Goal: Task Accomplishment & Management: Use online tool/utility

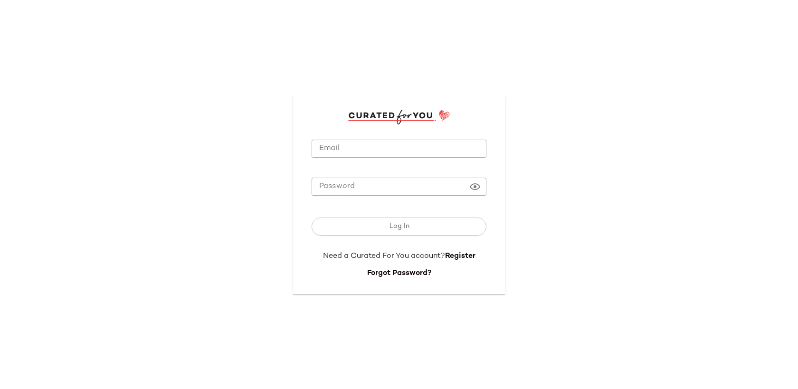
type input "**********"
click at [333, 153] on input "**********" at bounding box center [398, 149] width 175 height 19
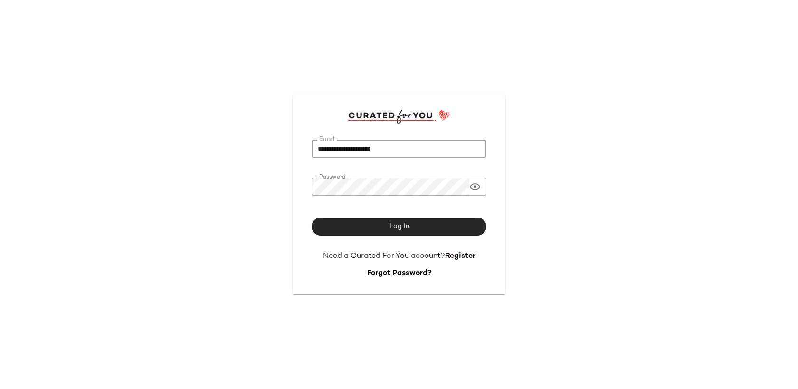
click at [341, 222] on button "Log In" at bounding box center [398, 226] width 175 height 18
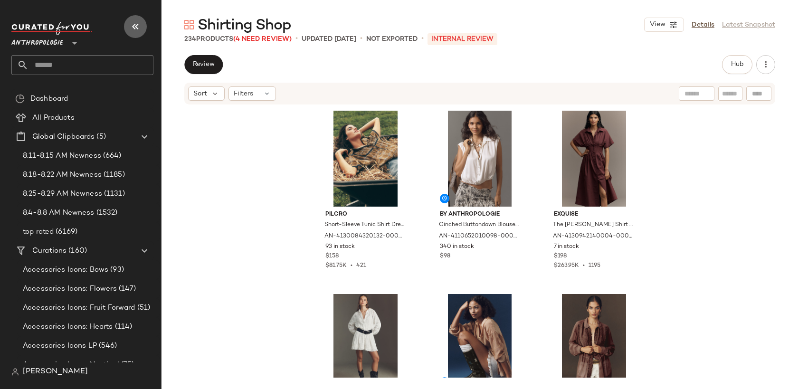
click at [131, 25] on icon "button" at bounding box center [135, 26] width 11 height 11
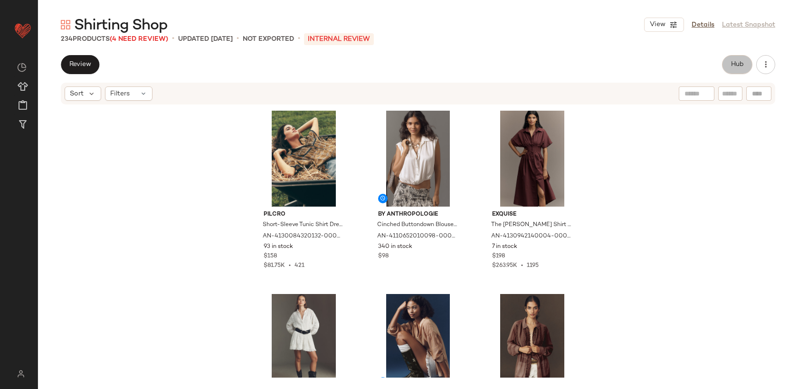
click at [734, 67] on span "Hub" at bounding box center [736, 65] width 13 height 8
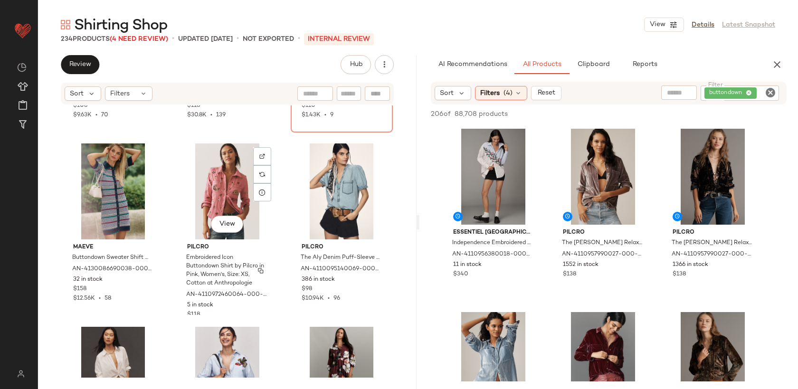
scroll to position [1397, 0]
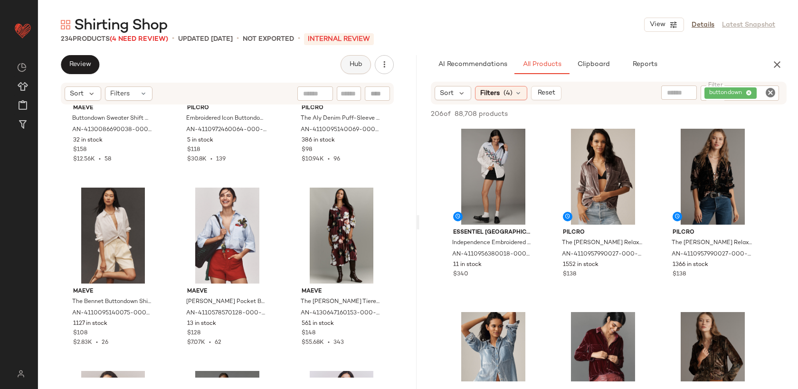
click at [355, 73] on button "Hub" at bounding box center [355, 64] width 30 height 19
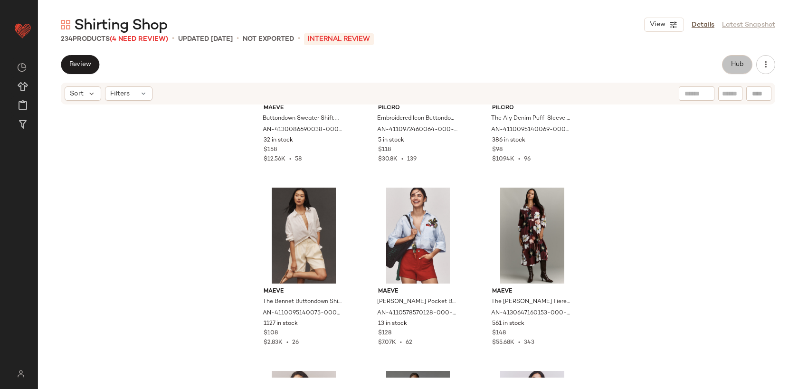
click at [732, 67] on span "Hub" at bounding box center [736, 65] width 13 height 8
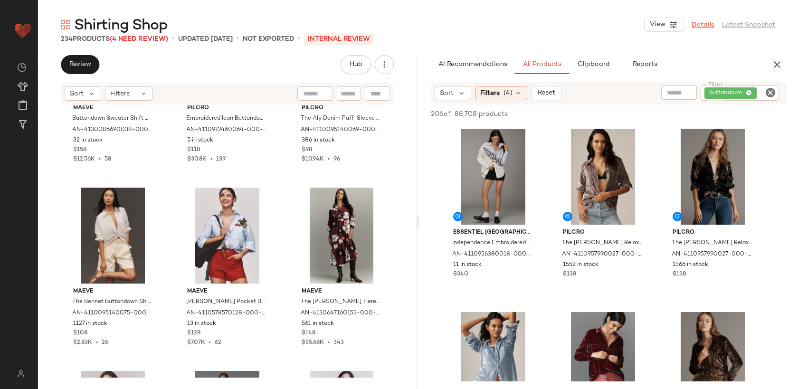
click at [710, 26] on link "Details" at bounding box center [702, 25] width 23 height 10
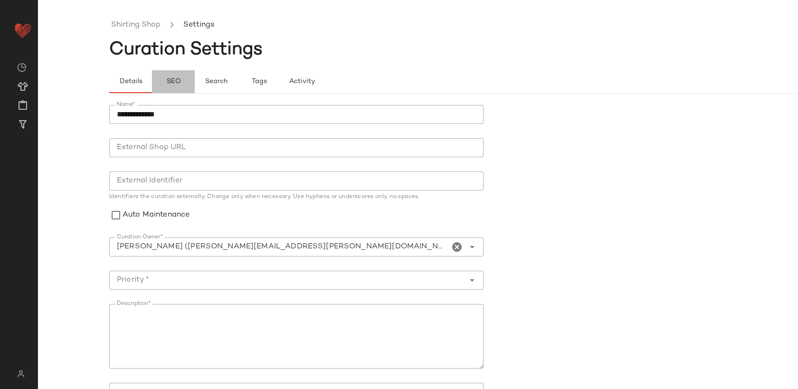
click at [177, 82] on span "SEO" at bounding box center [173, 82] width 15 height 8
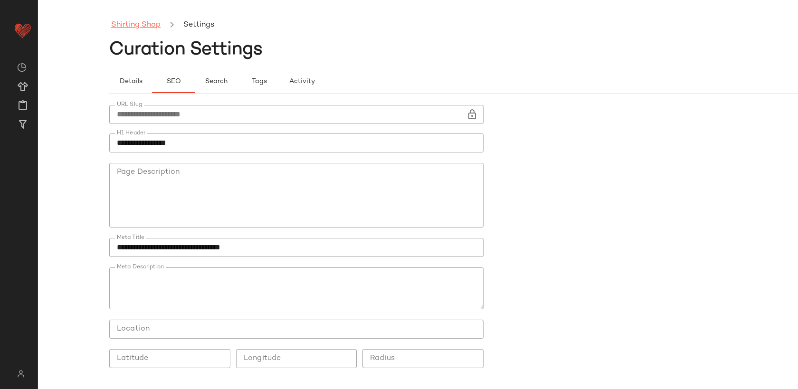
click at [144, 26] on link "Shirting Shop" at bounding box center [135, 25] width 49 height 12
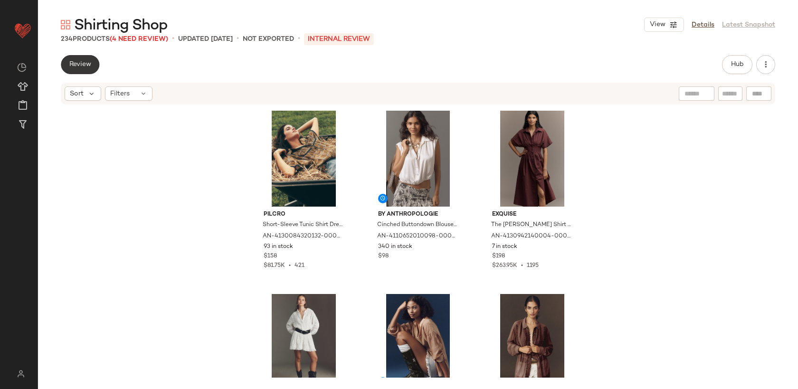
click at [81, 68] on button "Review" at bounding box center [80, 64] width 38 height 19
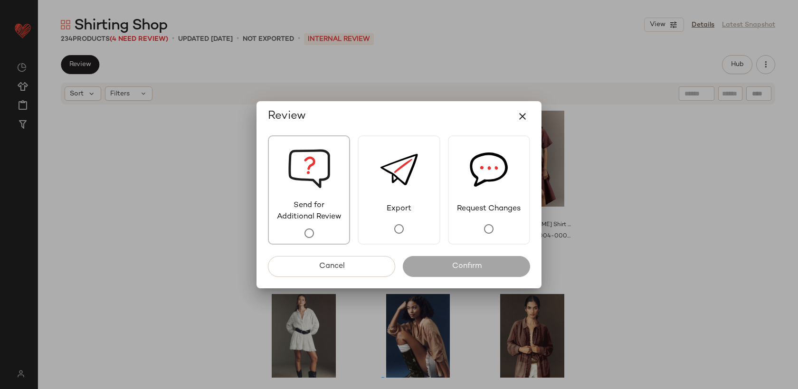
click at [322, 208] on span "Send for Additional Review" at bounding box center [309, 211] width 80 height 23
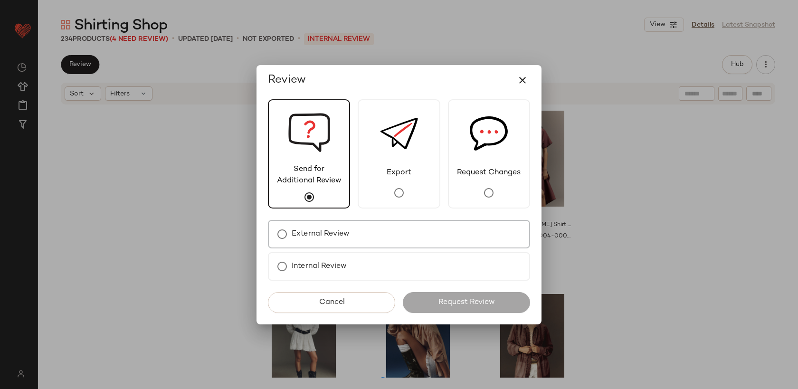
click at [336, 229] on label "External Review" at bounding box center [320, 234] width 58 height 19
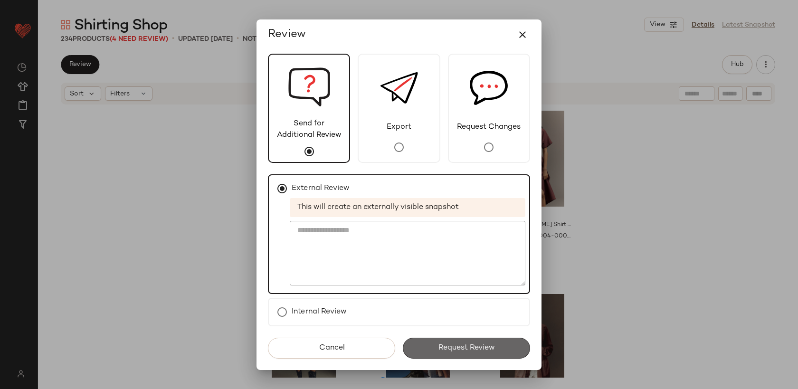
click at [435, 342] on button "Request Review" at bounding box center [466, 348] width 127 height 21
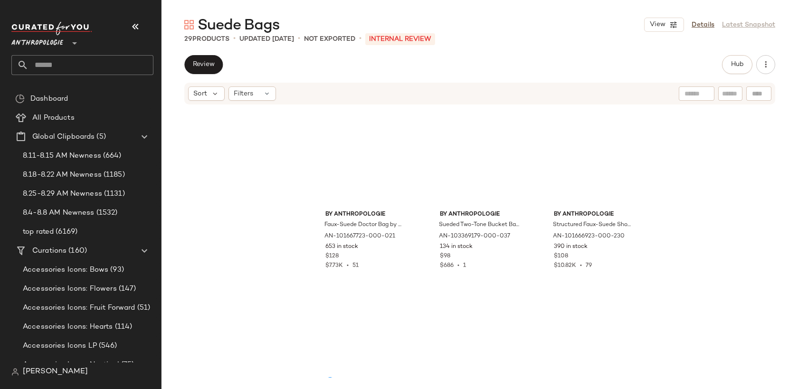
click at [93, 67] on input "text" at bounding box center [90, 65] width 125 height 20
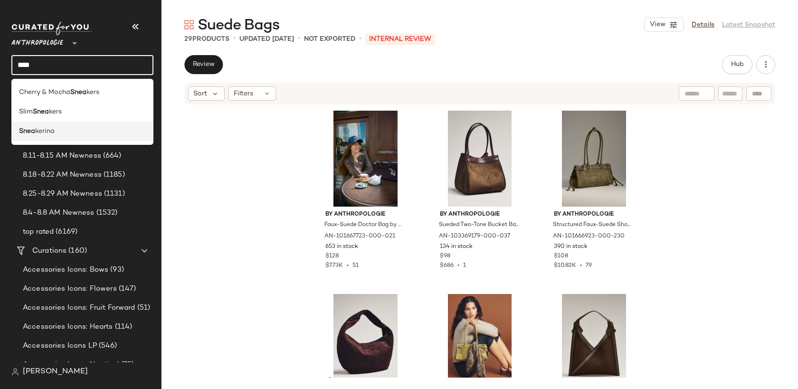
type input "****"
click at [70, 132] on div "Snea kerina" at bounding box center [82, 131] width 127 height 10
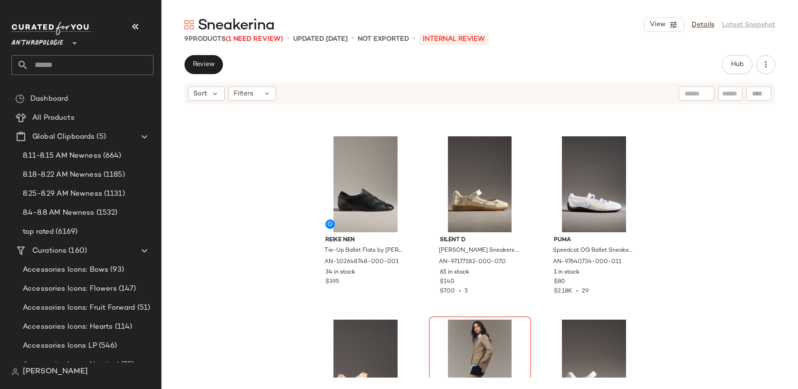
scroll to position [160, 0]
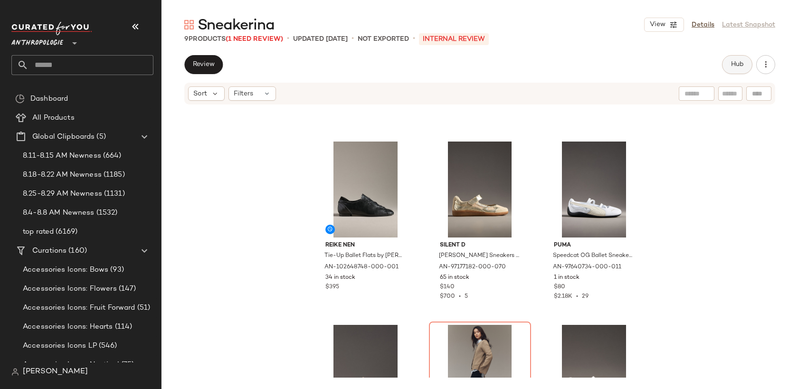
click at [730, 67] on button "Hub" at bounding box center [737, 64] width 30 height 19
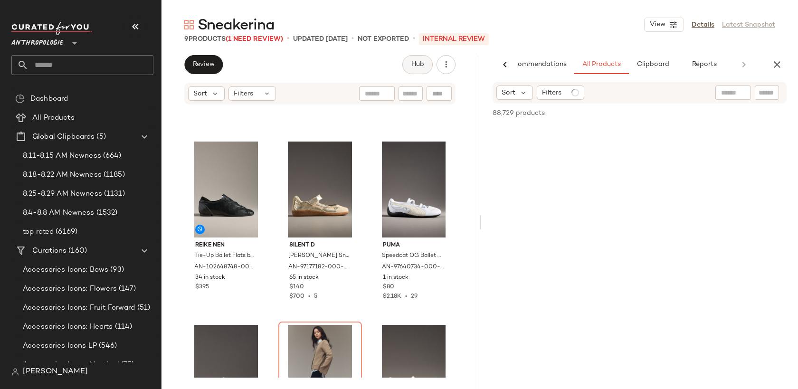
scroll to position [0, 27]
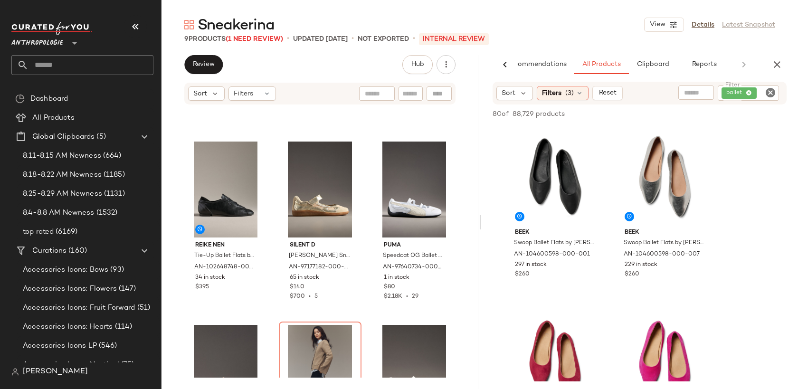
click at [769, 94] on icon "Clear Filter" at bounding box center [769, 92] width 11 height 11
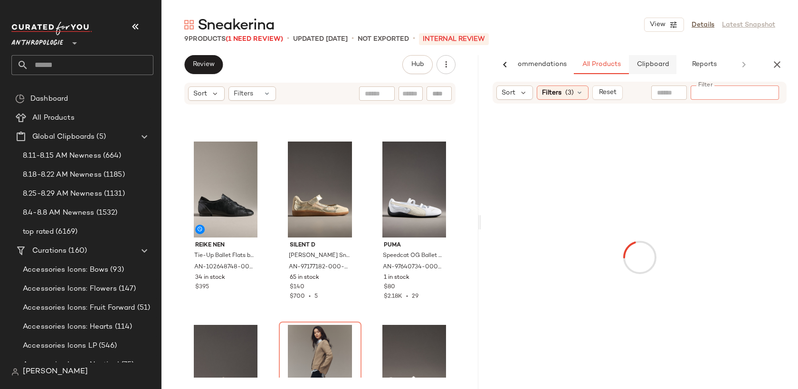
click at [659, 61] on span "Clipboard" at bounding box center [652, 65] width 33 height 8
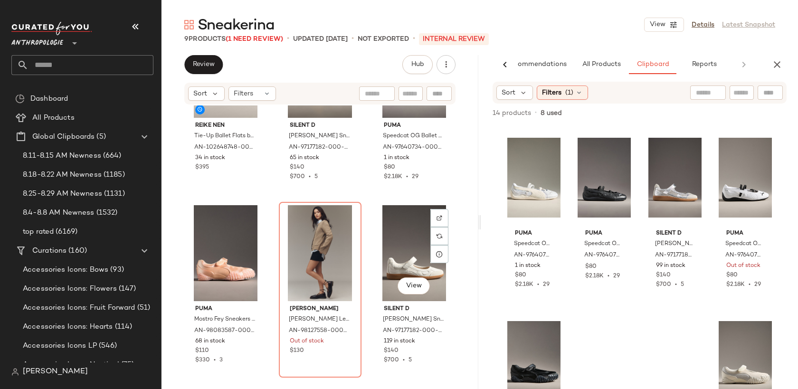
scroll to position [0, 0]
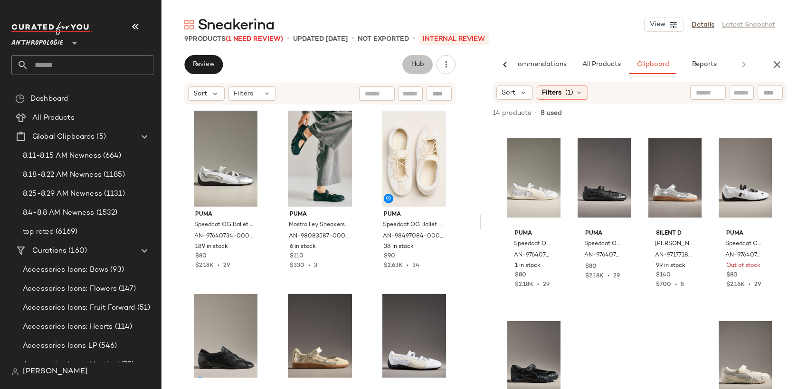
click at [420, 69] on button "Hub" at bounding box center [417, 64] width 30 height 19
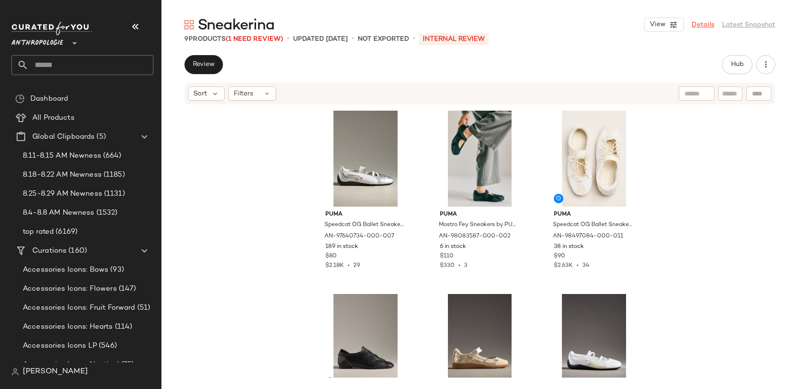
click at [701, 21] on link "Details" at bounding box center [702, 25] width 23 height 10
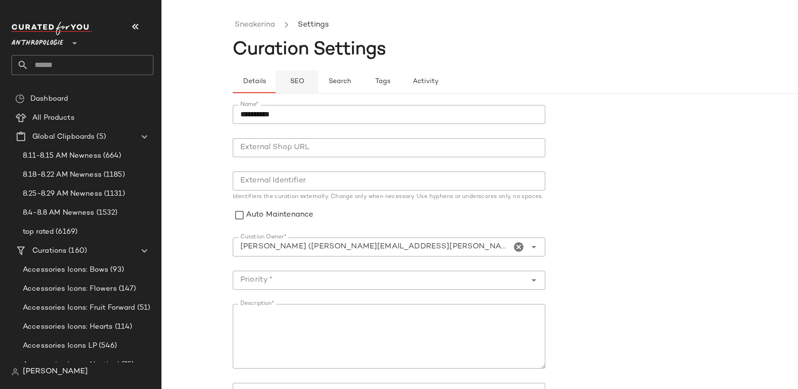
click at [300, 82] on span "SEO" at bounding box center [296, 82] width 15 height 8
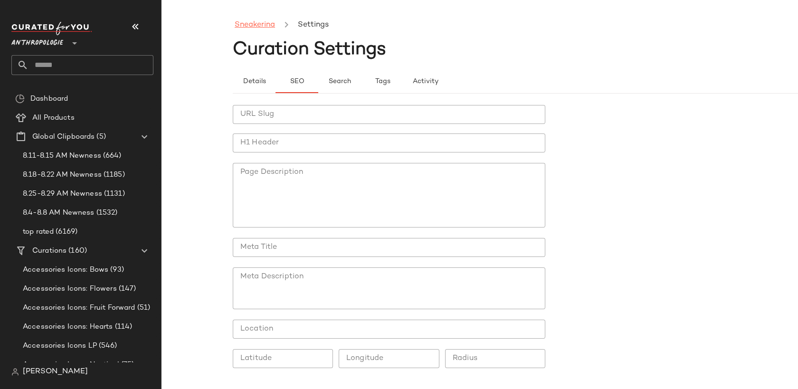
click at [256, 19] on link "Sneakerina" at bounding box center [255, 25] width 40 height 12
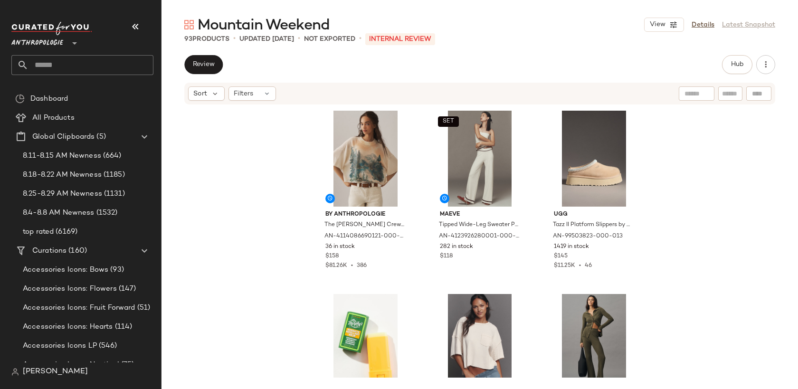
click at [131, 21] on icon "button" at bounding box center [135, 26] width 11 height 11
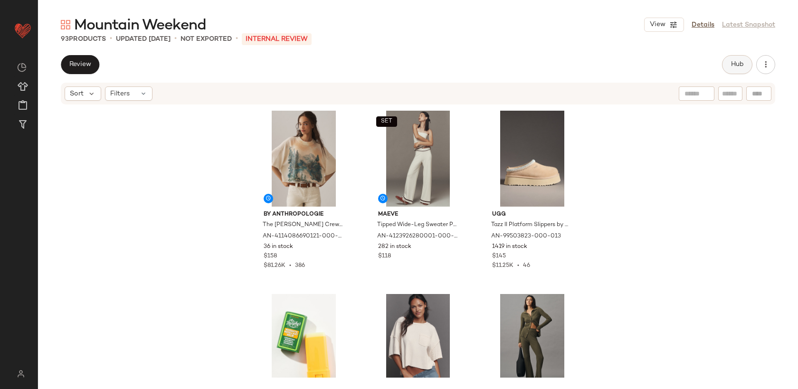
click at [735, 60] on button "Hub" at bounding box center [737, 64] width 30 height 19
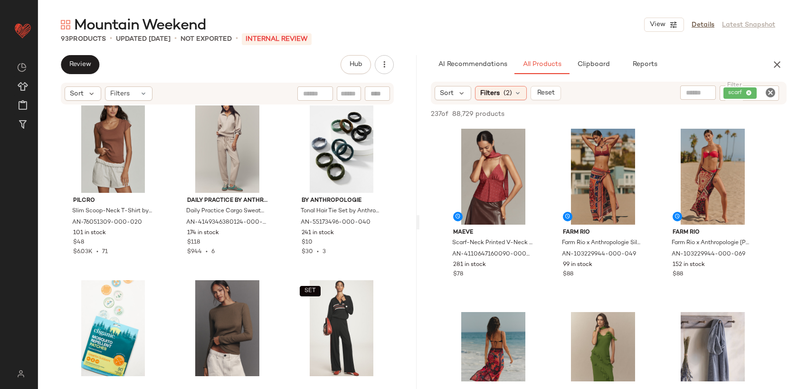
scroll to position [1097, 0]
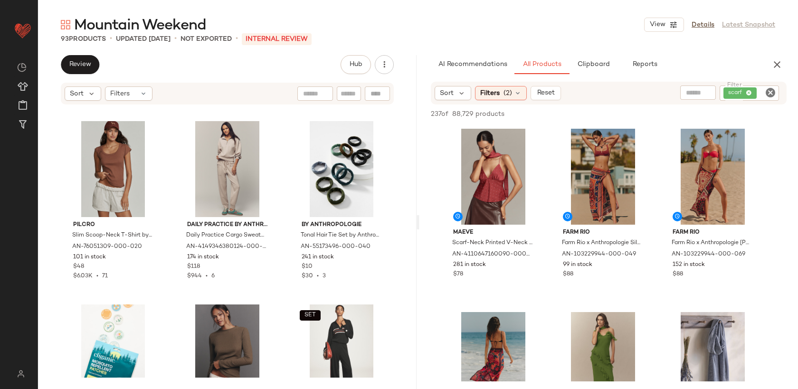
click at [773, 94] on icon "Clear Filter" at bounding box center [769, 92] width 11 height 11
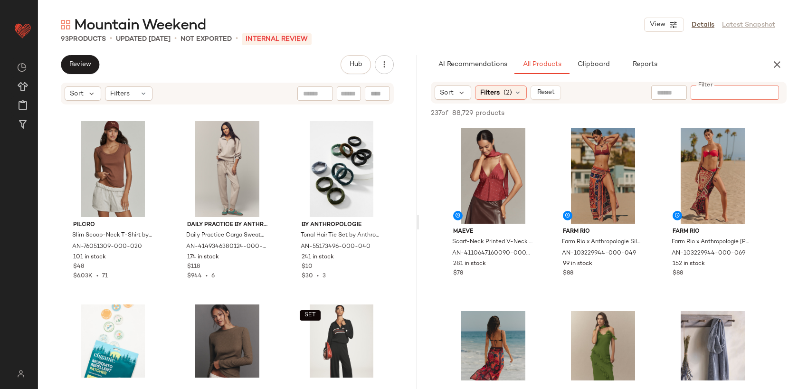
click at [665, 86] on div at bounding box center [669, 92] width 24 height 14
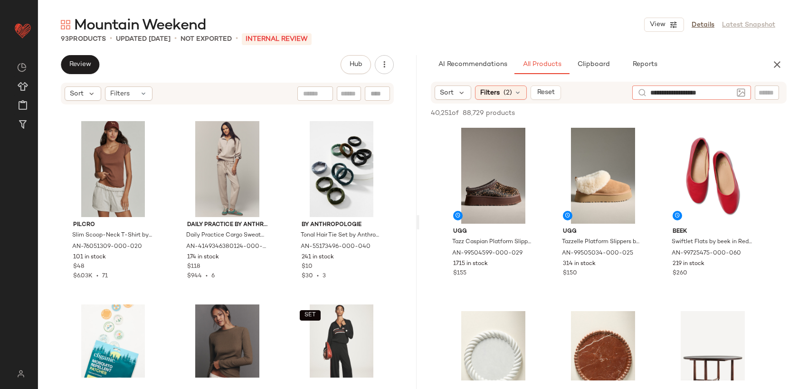
type input "**********"
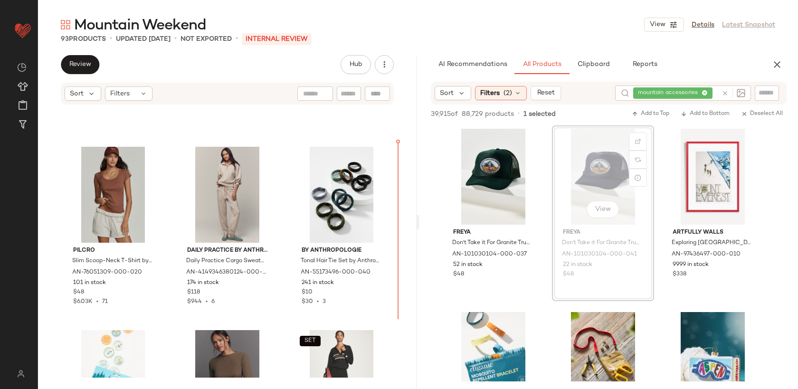
scroll to position [1032, 0]
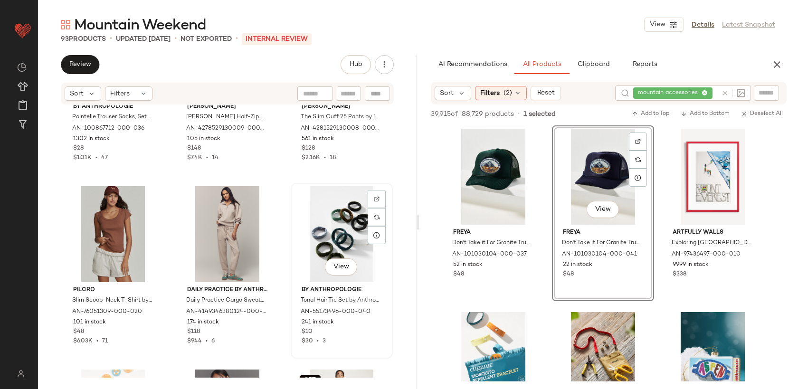
drag, startPoint x: 602, startPoint y: 176, endPoint x: 304, endPoint y: 243, distance: 306.1
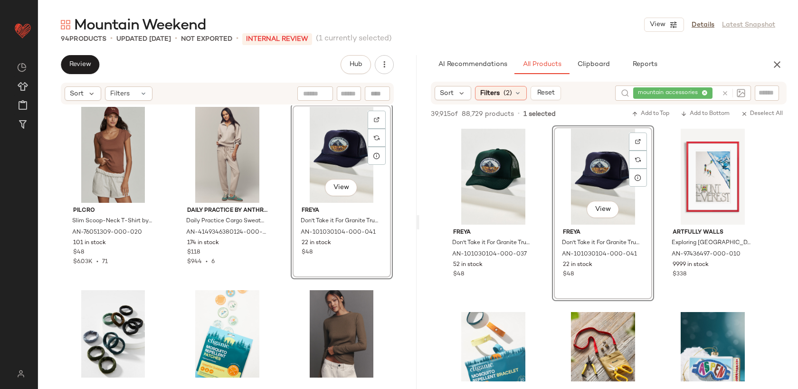
scroll to position [1124, 0]
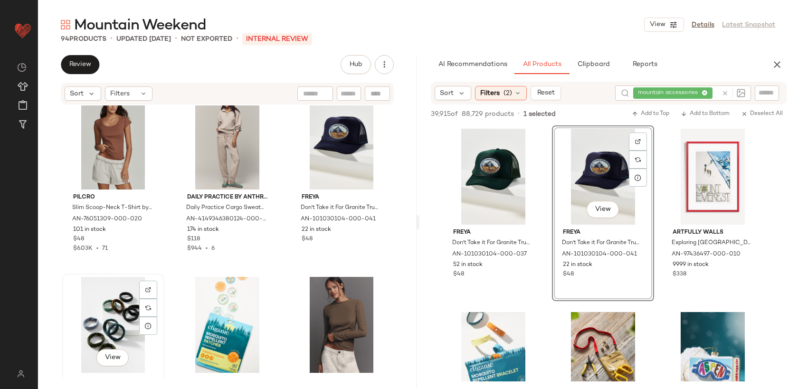
click at [116, 297] on div "View" at bounding box center [113, 325] width 95 height 96
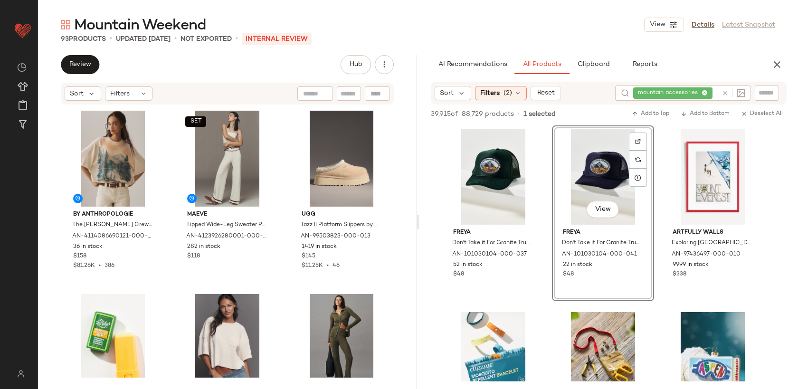
click at [726, 92] on icon at bounding box center [724, 93] width 7 height 7
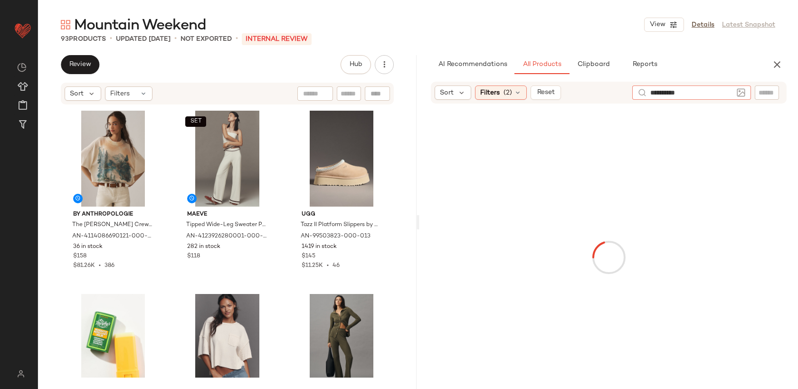
type input "**********"
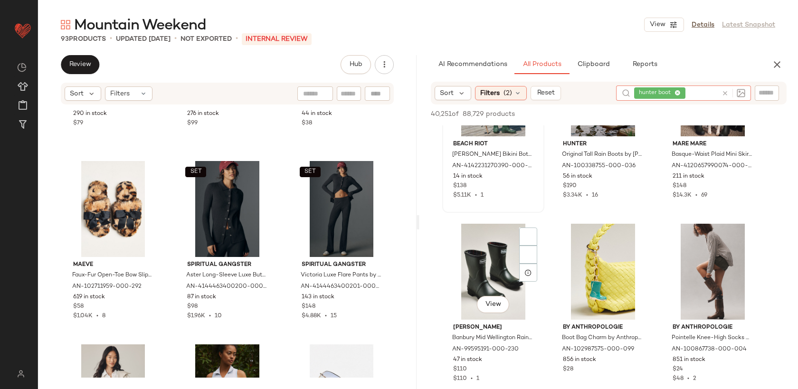
scroll to position [708, 0]
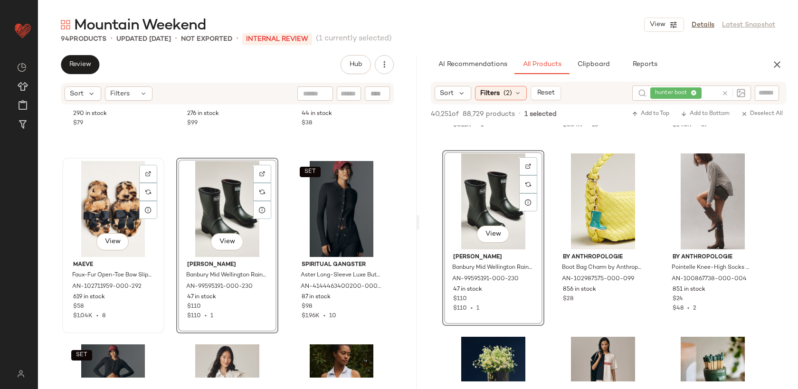
click at [105, 213] on div "View" at bounding box center [113, 209] width 95 height 96
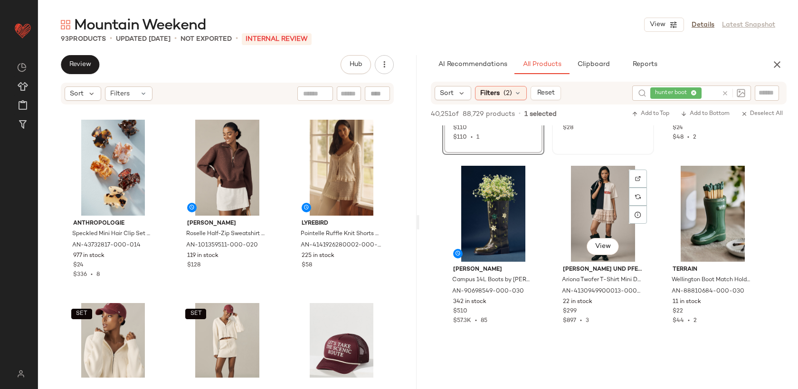
scroll to position [892, 0]
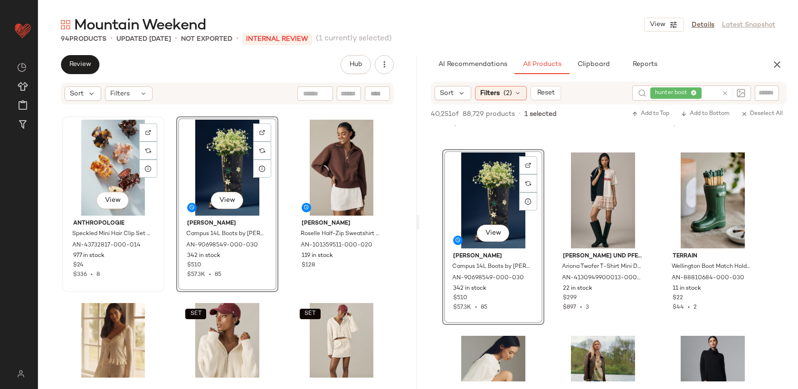
click at [94, 188] on div "View" at bounding box center [113, 168] width 95 height 96
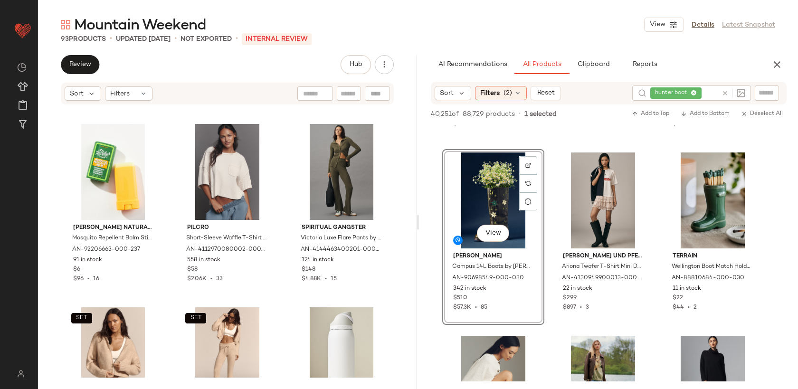
scroll to position [206, 0]
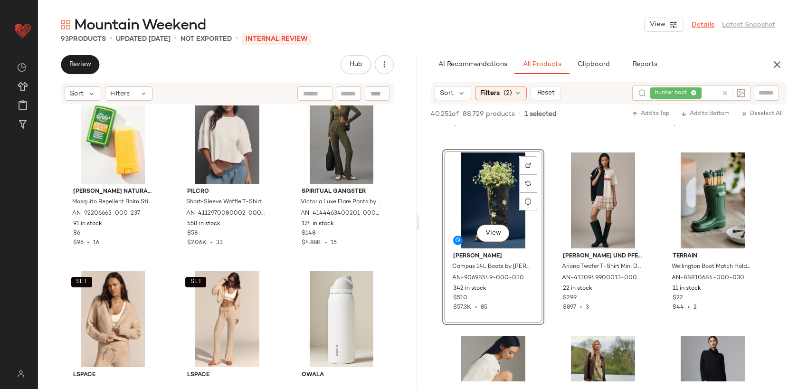
click at [709, 26] on link "Details" at bounding box center [702, 25] width 23 height 10
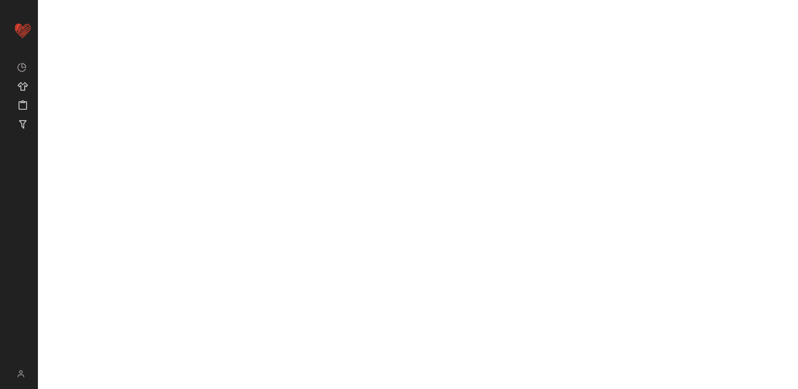
scroll to position [1259, 0]
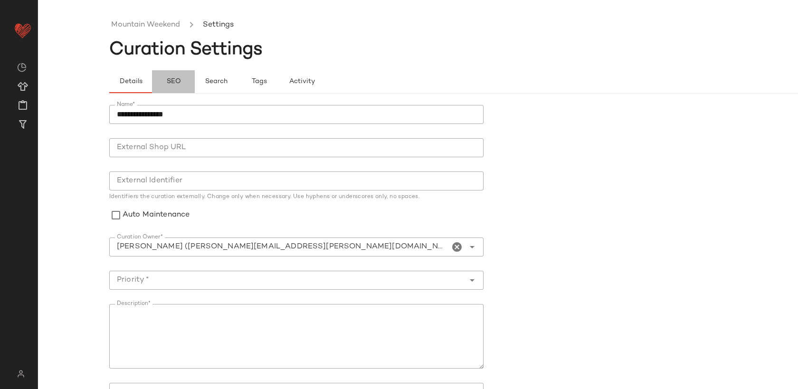
click at [175, 74] on button "SEO" at bounding box center [173, 81] width 43 height 23
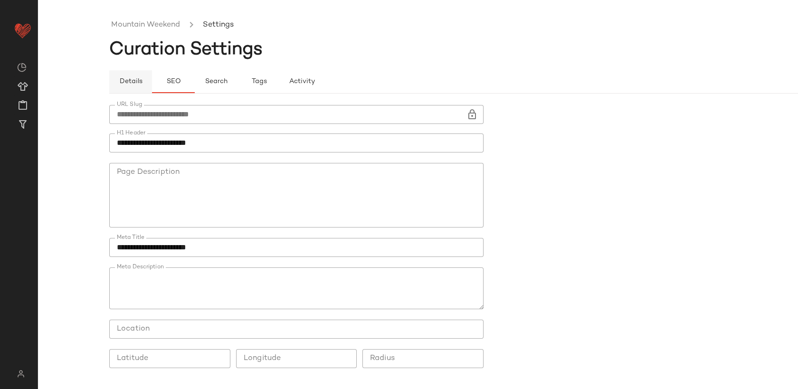
click at [129, 78] on span "Details" at bounding box center [130, 82] width 23 height 8
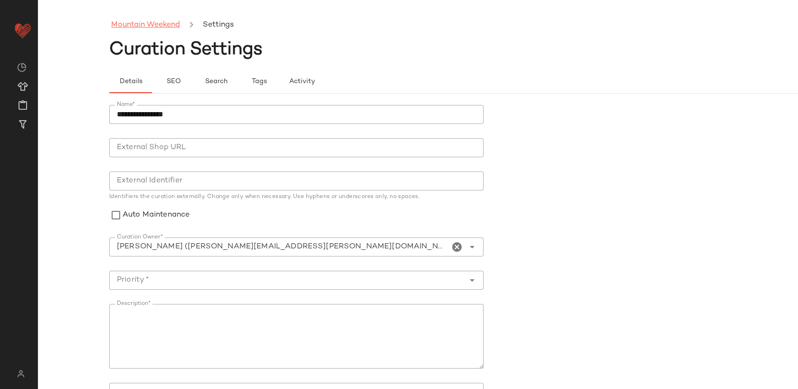
click at [146, 20] on link "Mountain Weekend" at bounding box center [145, 25] width 69 height 12
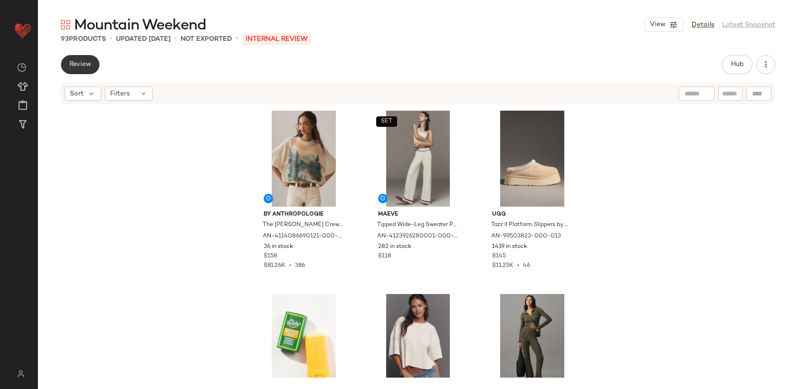
click at [81, 65] on span "Review" at bounding box center [80, 65] width 22 height 8
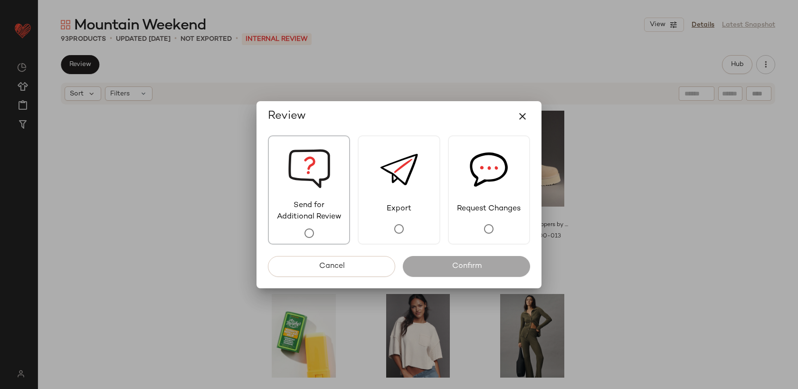
click at [333, 202] on span "Send for Additional Review" at bounding box center [309, 211] width 80 height 23
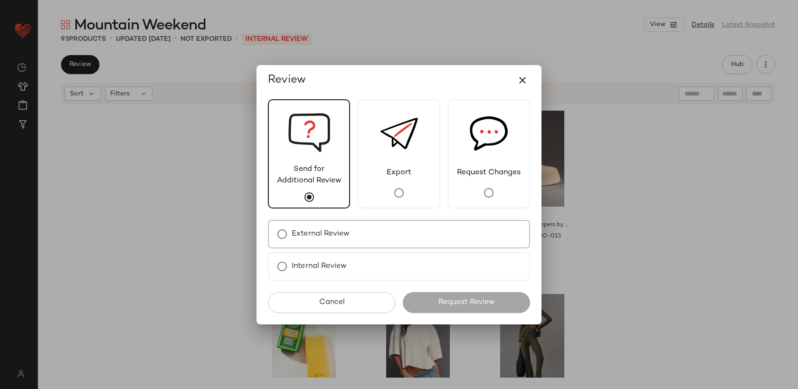
click at [327, 228] on label "External Review" at bounding box center [320, 234] width 58 height 19
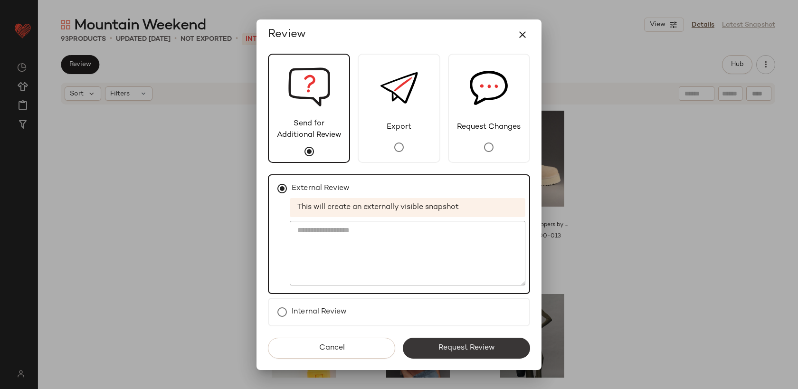
click at [451, 350] on span "Request Review" at bounding box center [466, 347] width 57 height 9
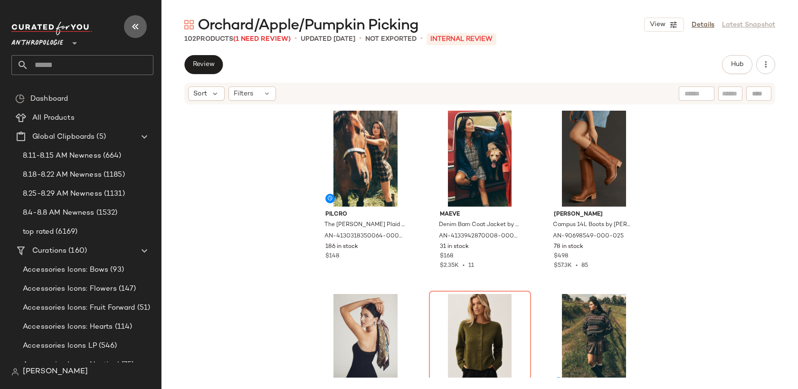
click at [134, 25] on icon "button" at bounding box center [135, 26] width 11 height 11
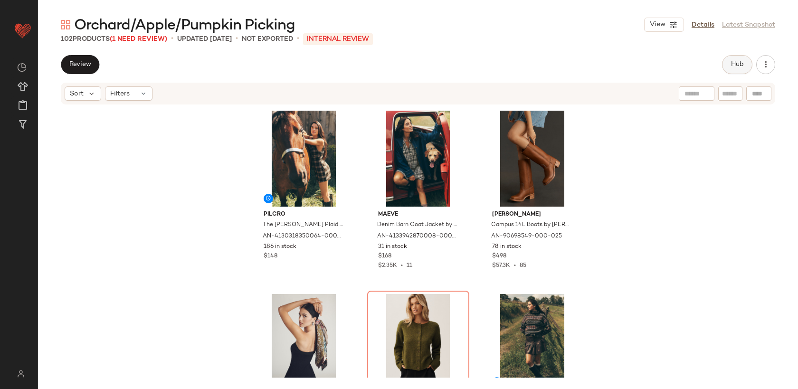
click at [739, 57] on button "Hub" at bounding box center [737, 64] width 30 height 19
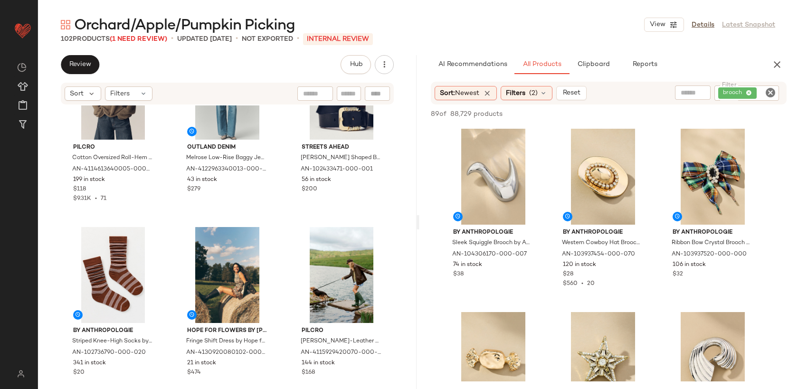
scroll to position [449, 0]
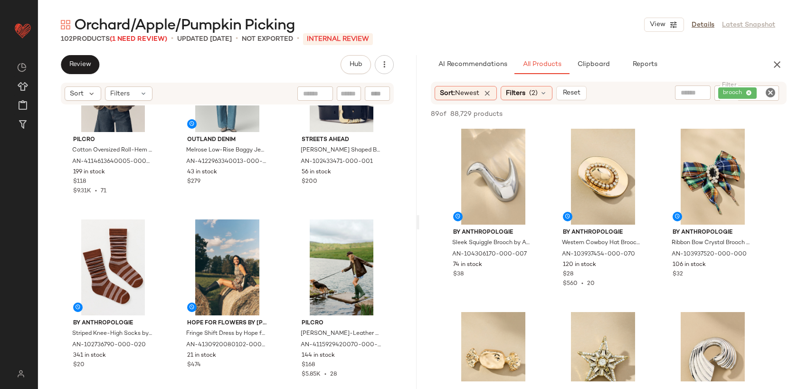
click at [769, 95] on icon "Clear Filter" at bounding box center [769, 92] width 11 height 11
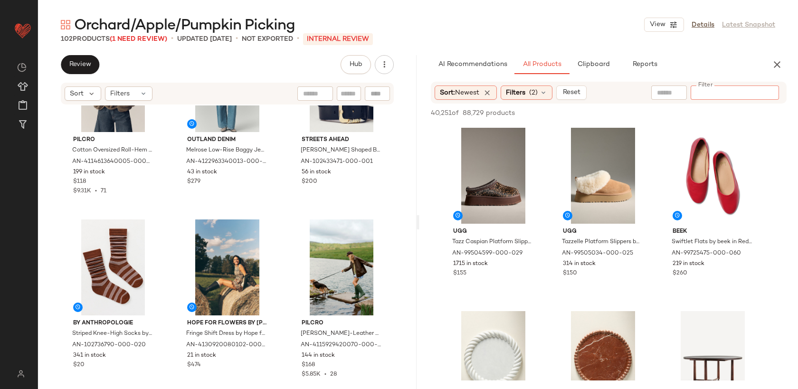
click at [670, 92] on input "text" at bounding box center [669, 93] width 24 height 10
type input "**********"
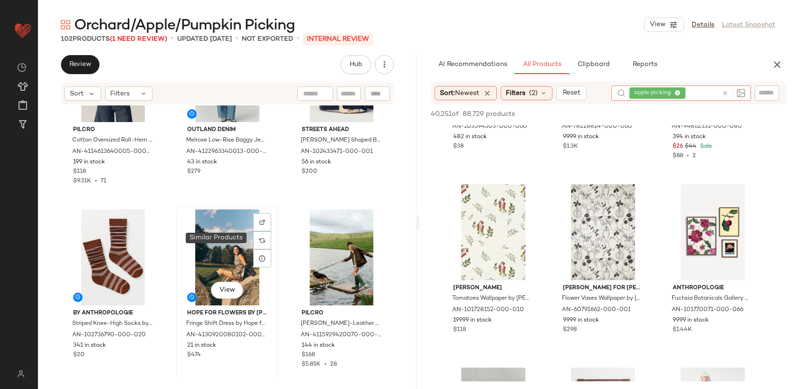
scroll to position [461, 0]
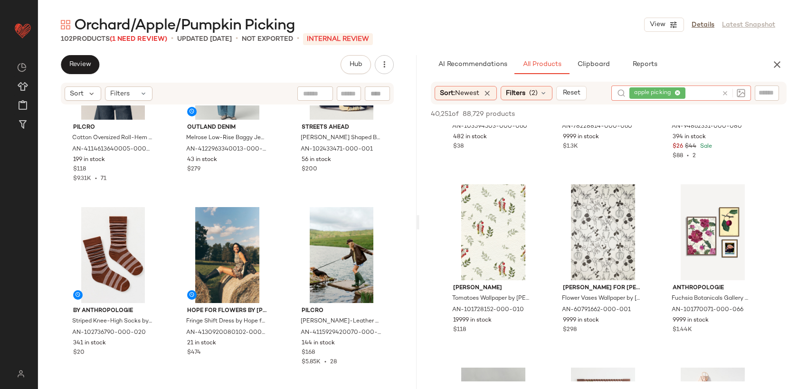
click at [724, 94] on icon at bounding box center [724, 93] width 7 height 7
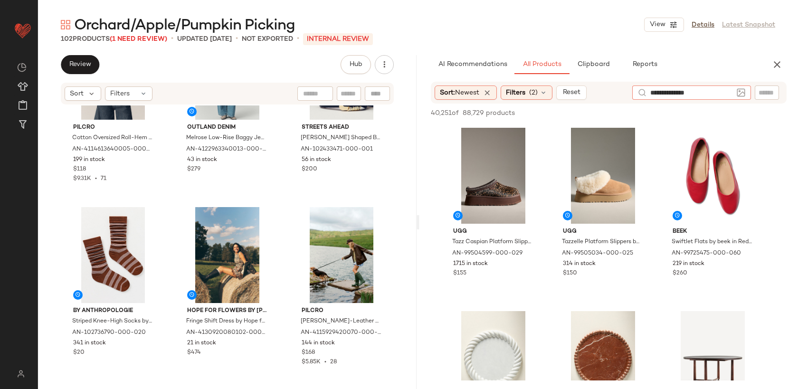
type input "**********"
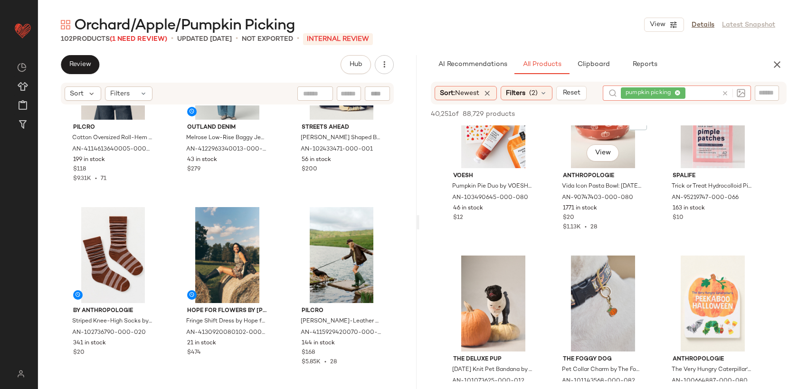
scroll to position [790, 0]
click at [723, 94] on icon at bounding box center [724, 93] width 7 height 7
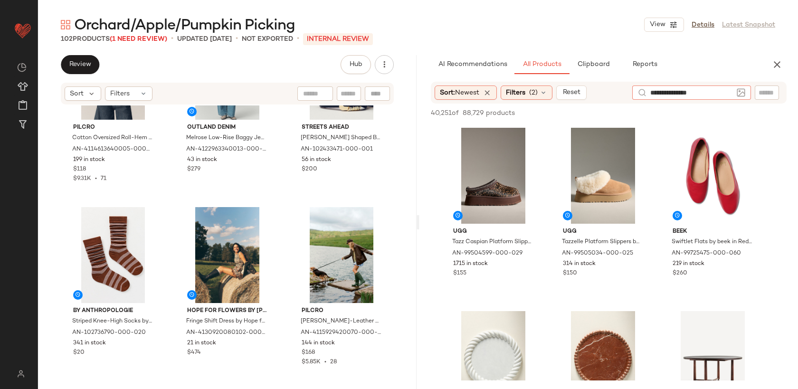
type input "**********"
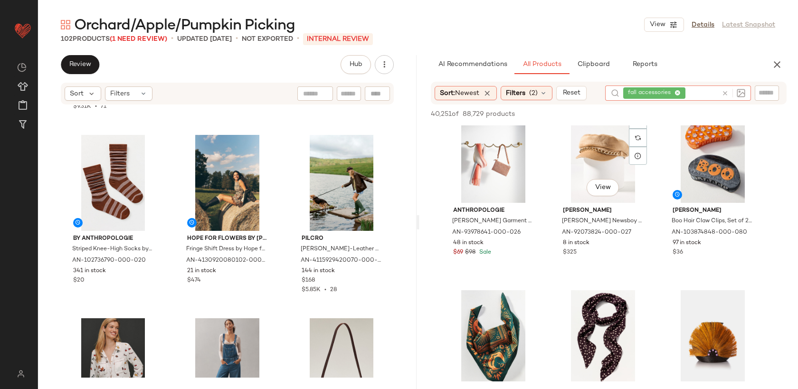
scroll to position [2961, 0]
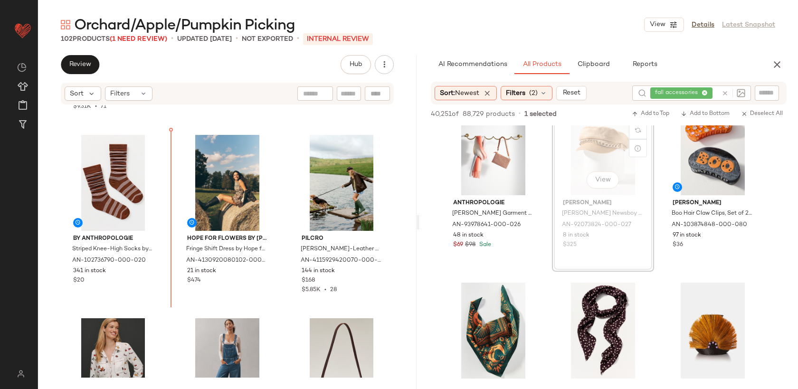
drag, startPoint x: 592, startPoint y: 144, endPoint x: 585, endPoint y: 144, distance: 7.1
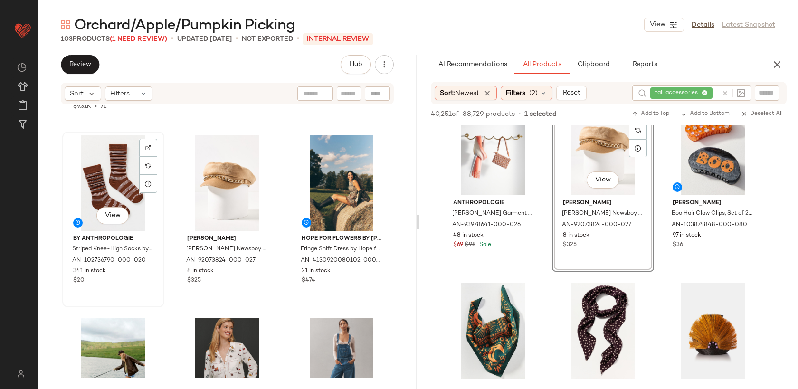
click at [113, 201] on div "View" at bounding box center [113, 183] width 95 height 96
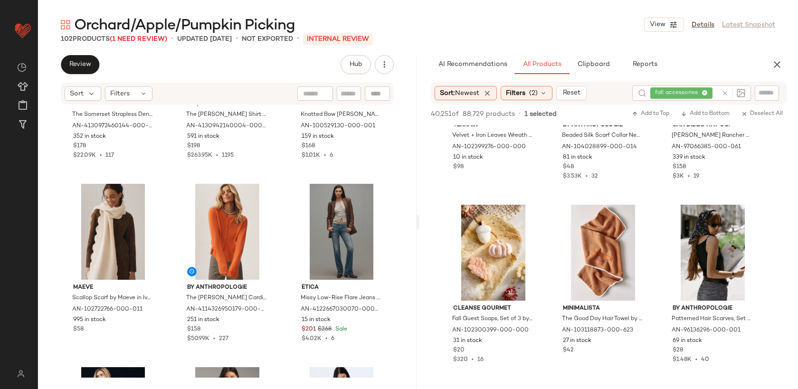
scroll to position [2487, 0]
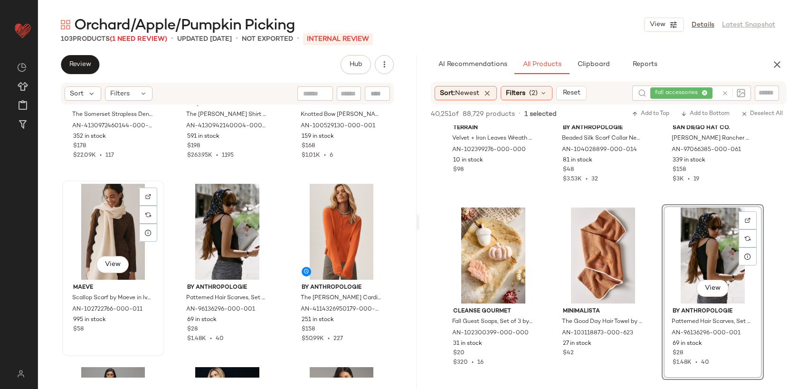
click at [114, 222] on div "View" at bounding box center [113, 232] width 95 height 96
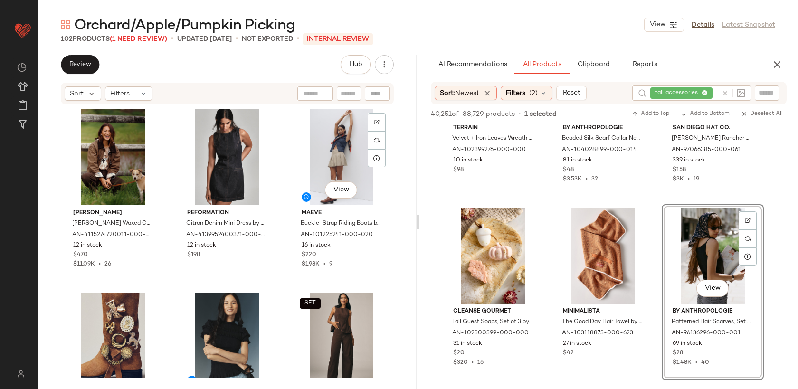
scroll to position [5960, 0]
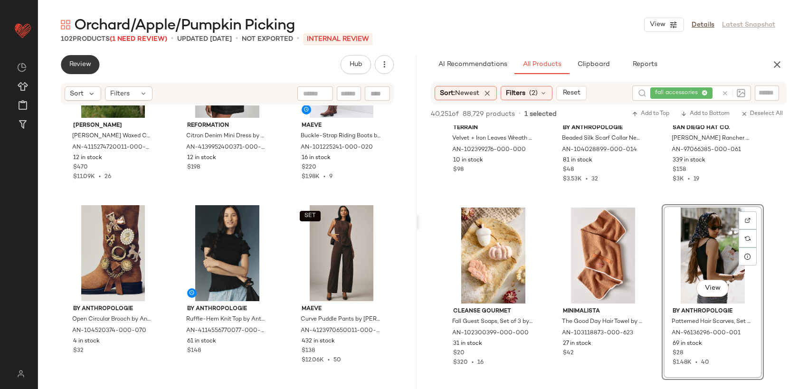
click at [87, 63] on span "Review" at bounding box center [80, 65] width 22 height 8
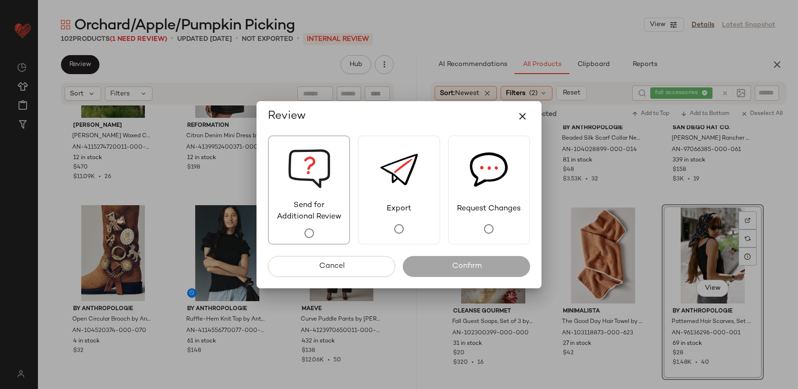
click at [314, 176] on img at bounding box center [309, 168] width 43 height 64
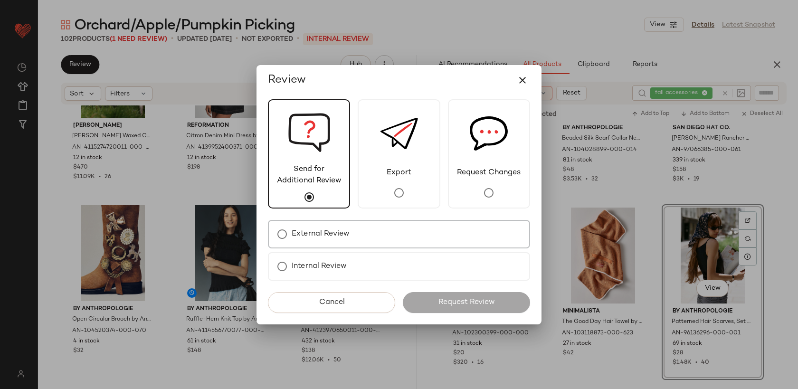
click at [369, 239] on div "External Review" at bounding box center [399, 234] width 262 height 28
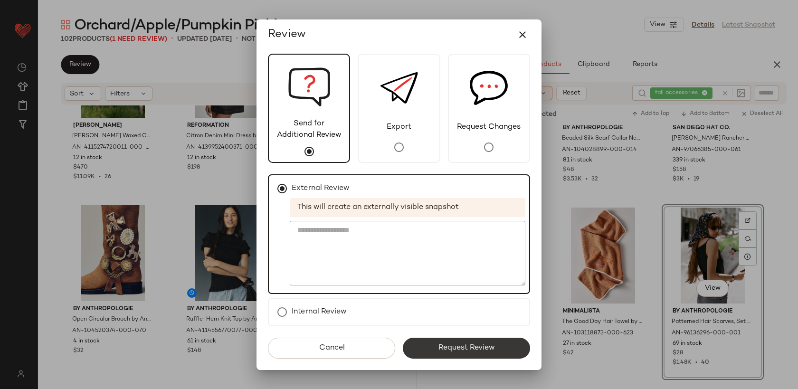
click at [444, 346] on span "Request Review" at bounding box center [466, 347] width 57 height 9
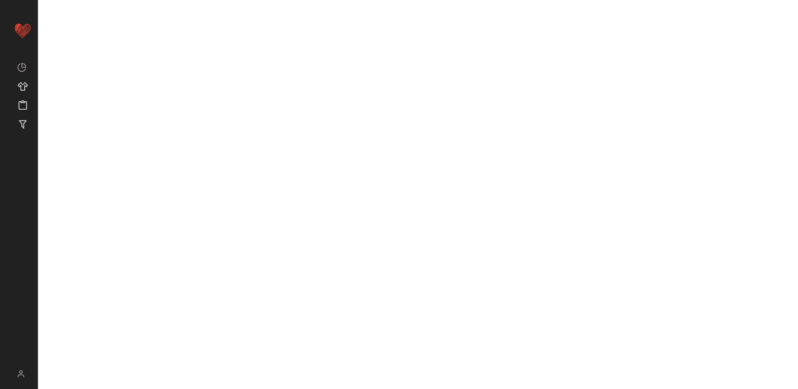
scroll to position [3586, 0]
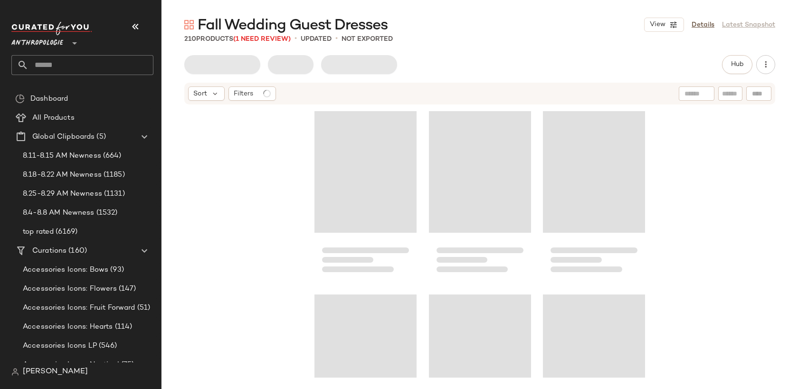
click at [135, 27] on icon "button" at bounding box center [135, 26] width 11 height 11
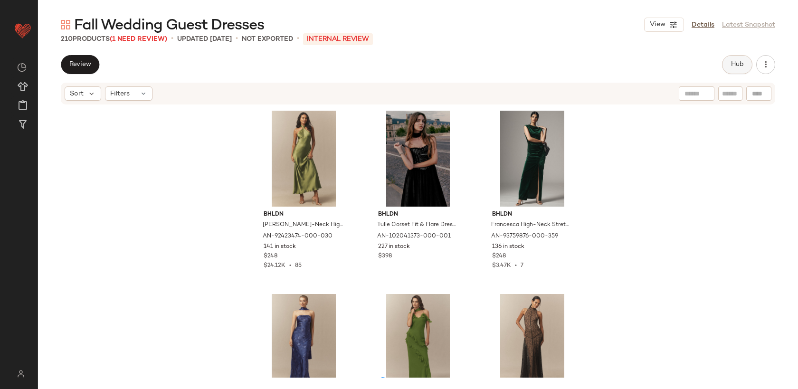
click at [727, 65] on button "Hub" at bounding box center [737, 64] width 30 height 19
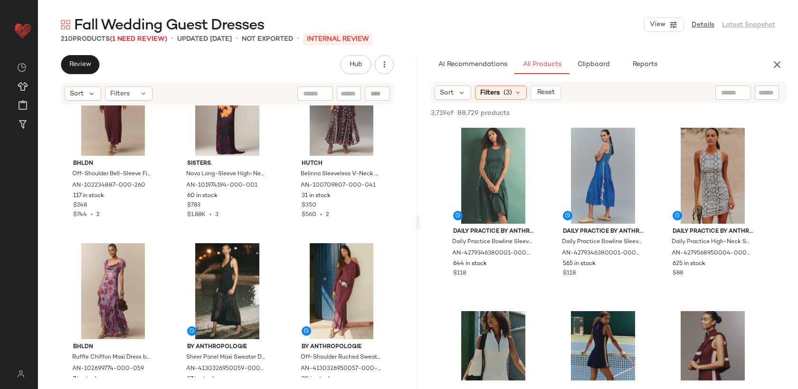
scroll to position [1758, 0]
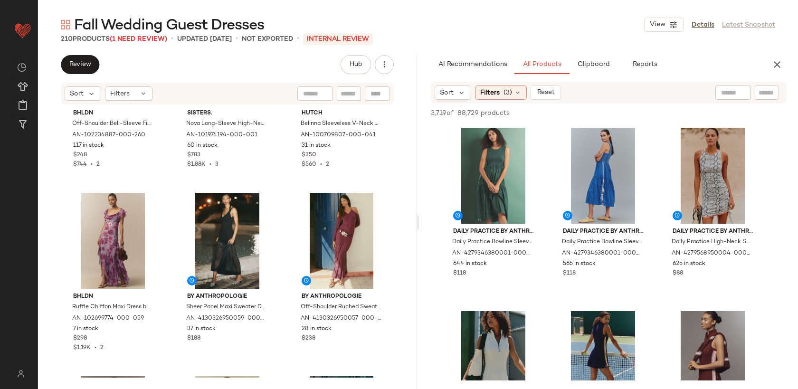
click at [731, 90] on input "text" at bounding box center [733, 93] width 24 height 10
type input "**********"
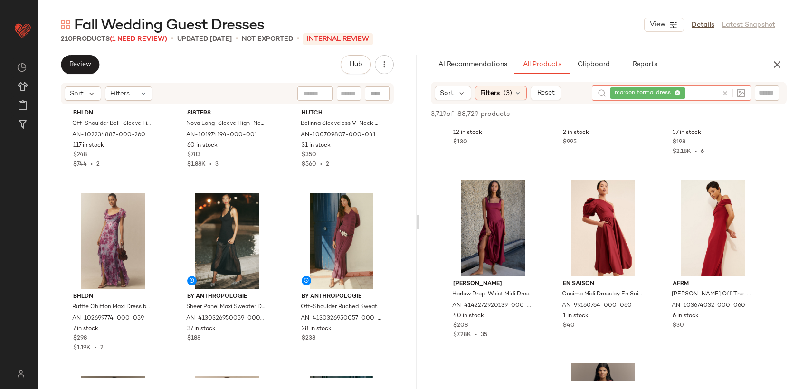
scroll to position [133, 0]
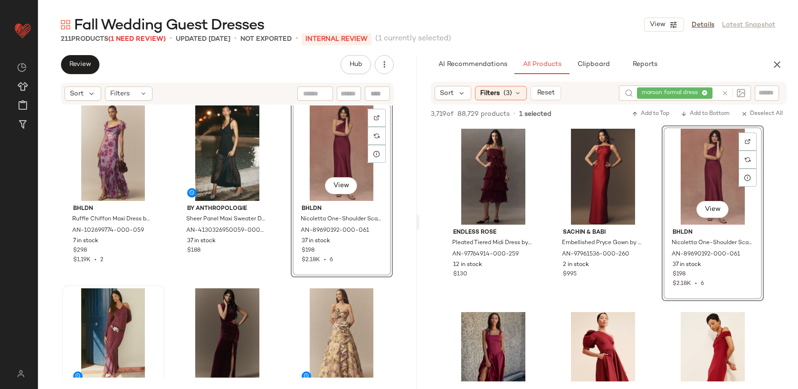
scroll to position [1849, 0]
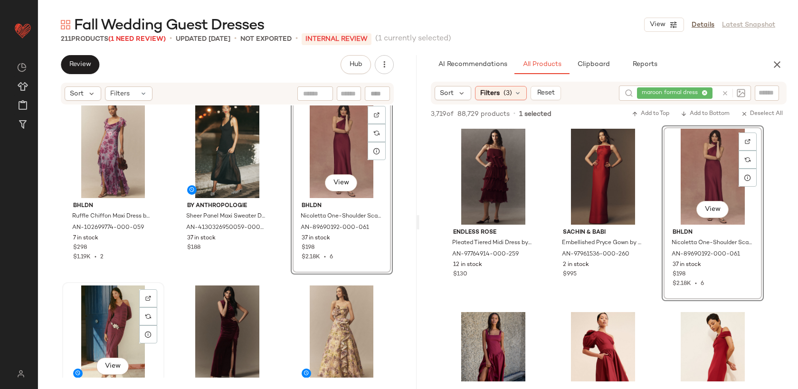
click at [108, 318] on div "View" at bounding box center [113, 333] width 95 height 96
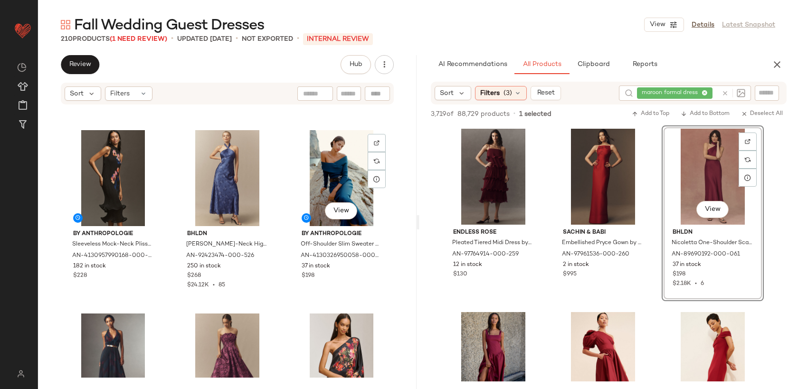
scroll to position [1088, 0]
click at [724, 91] on icon at bounding box center [724, 93] width 7 height 7
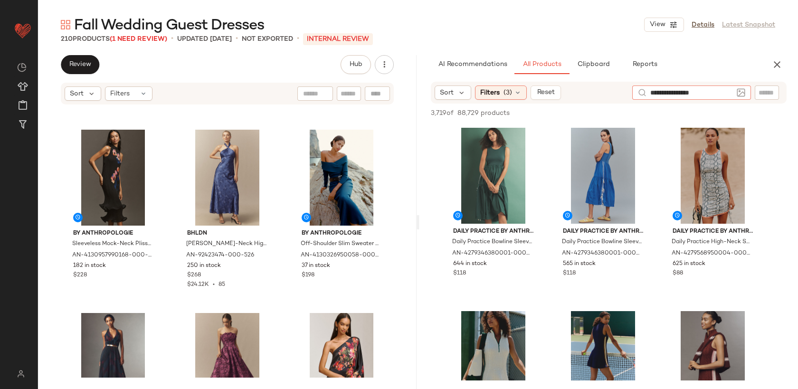
type input "**********"
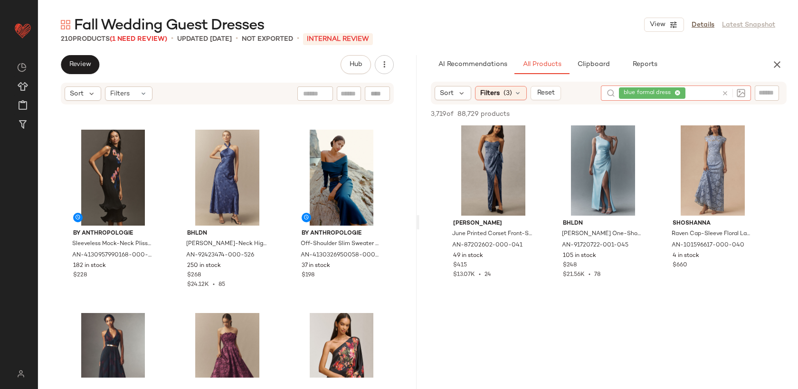
scroll to position [1662, 0]
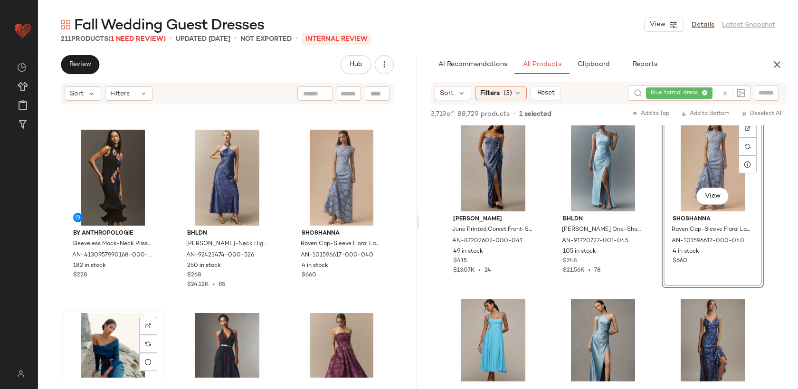
click at [109, 337] on div "View" at bounding box center [113, 361] width 95 height 96
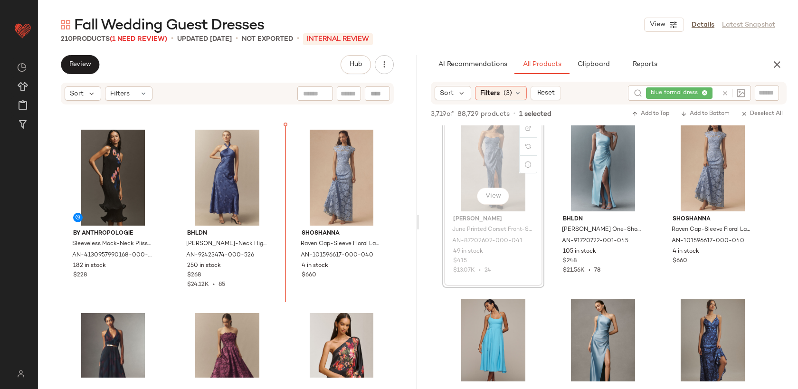
drag, startPoint x: 493, startPoint y: 157, endPoint x: 487, endPoint y: 157, distance: 6.2
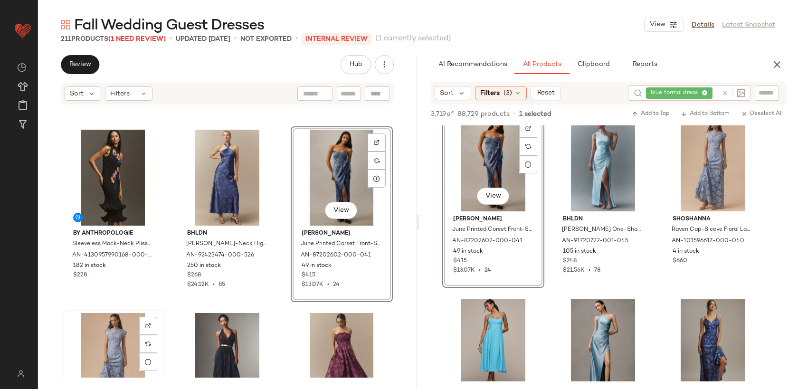
click at [109, 347] on div "View" at bounding box center [113, 361] width 95 height 96
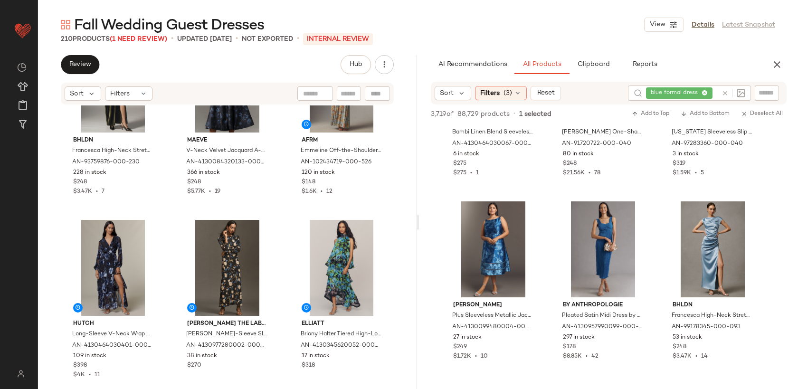
scroll to position [1943, 0]
click at [714, 91] on input "text" at bounding box center [715, 93] width 3 height 10
type input "**********"
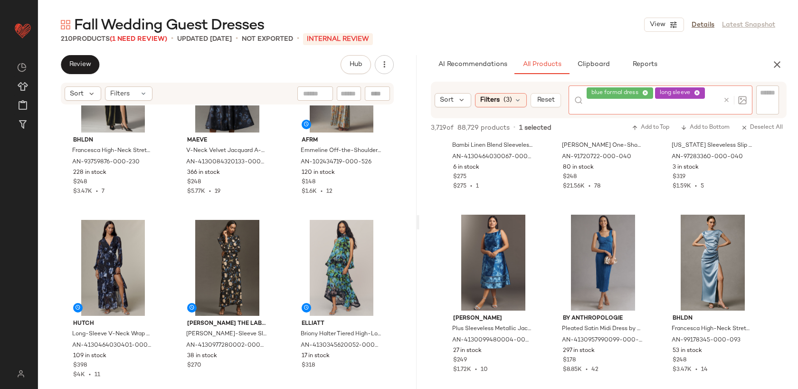
scroll to position [0, 0]
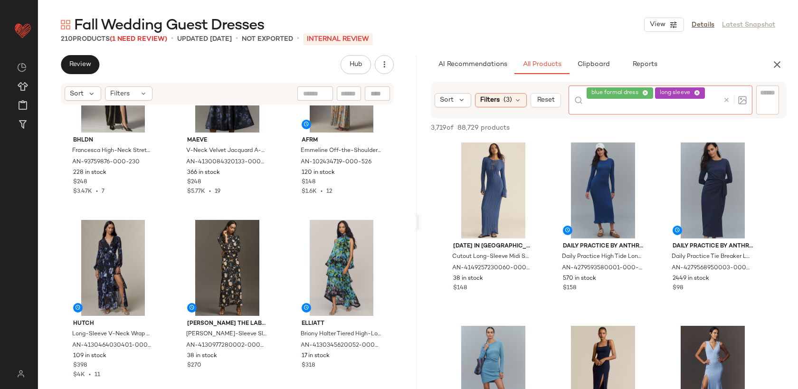
click at [697, 94] on icon at bounding box center [697, 93] width 6 height 6
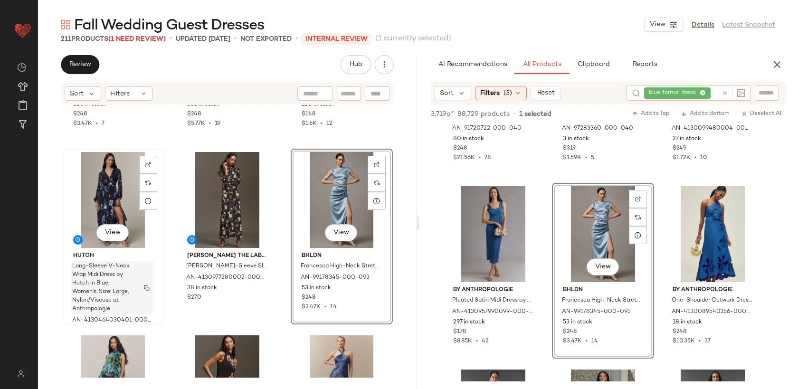
scroll to position [908, 0]
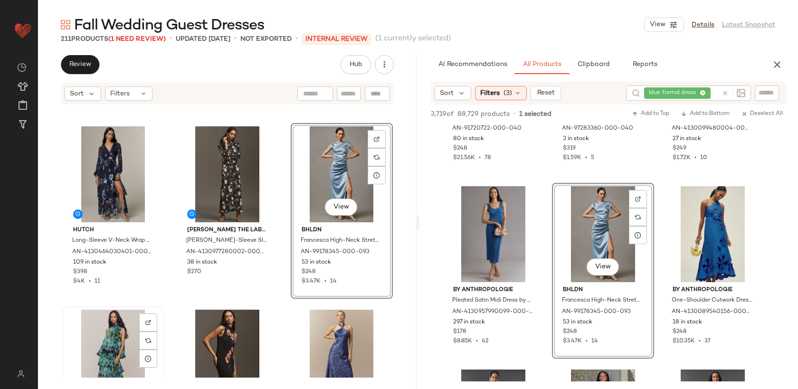
click at [93, 354] on div "View" at bounding box center [113, 358] width 95 height 96
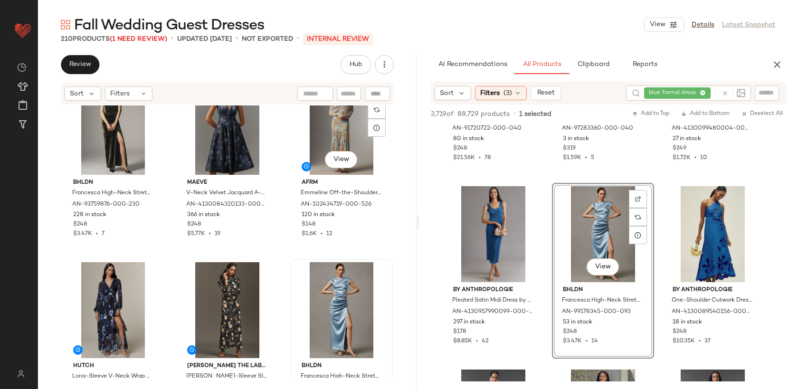
scroll to position [769, 0]
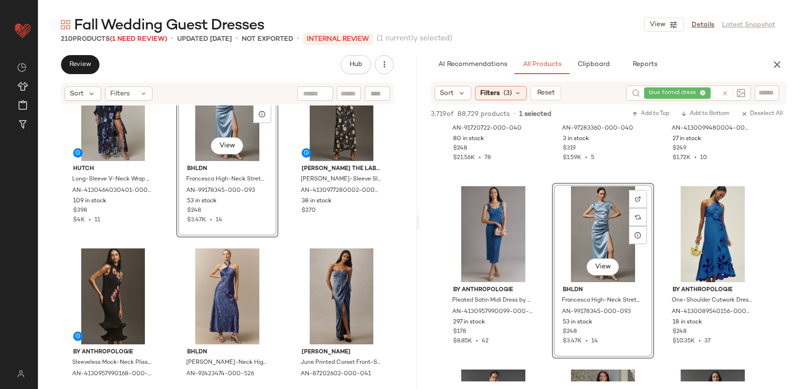
scroll to position [975, 0]
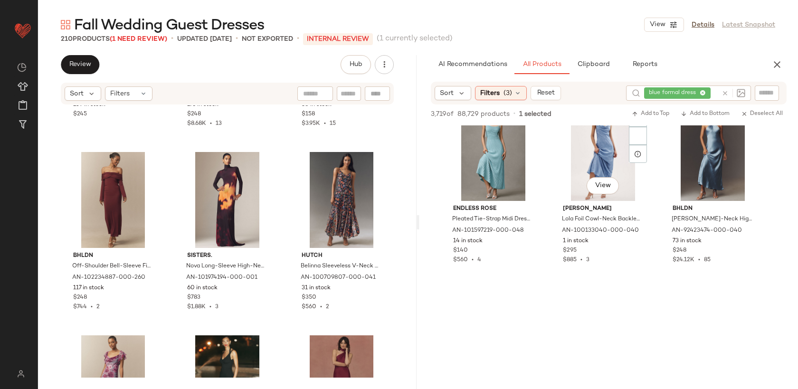
scroll to position [2773, 0]
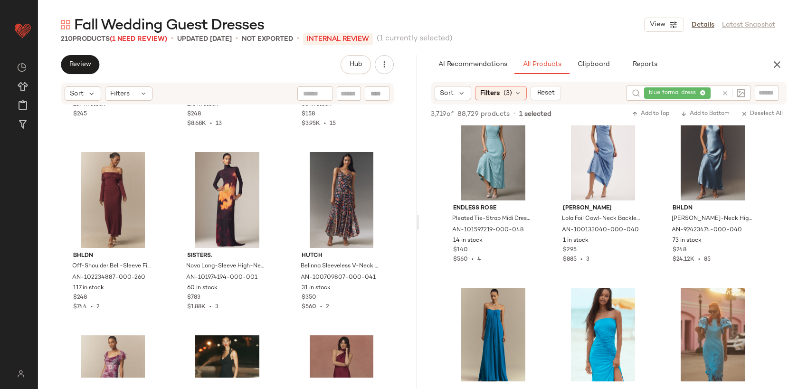
click at [722, 93] on icon at bounding box center [724, 93] width 7 height 7
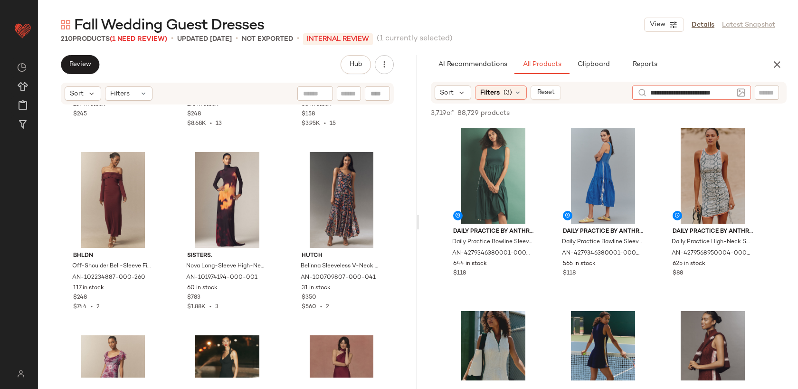
type input "**********"
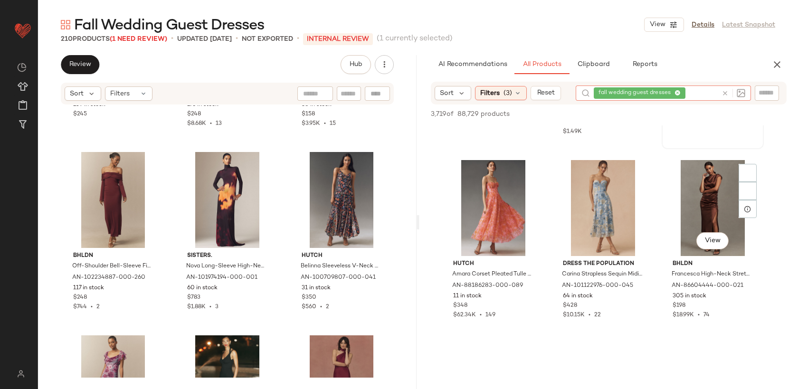
scroll to position [2902, 0]
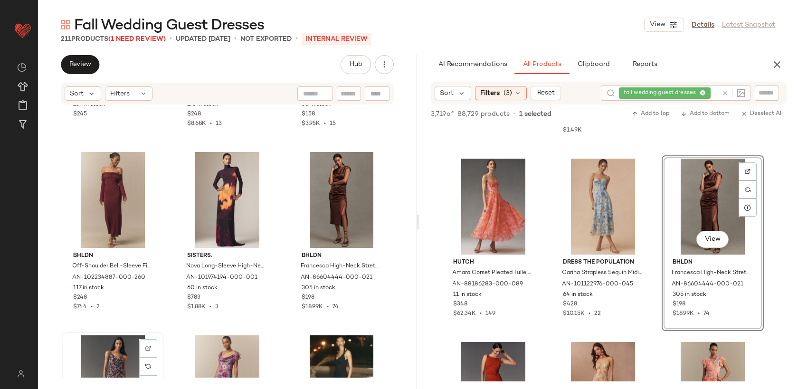
click at [113, 343] on div "View" at bounding box center [113, 383] width 95 height 96
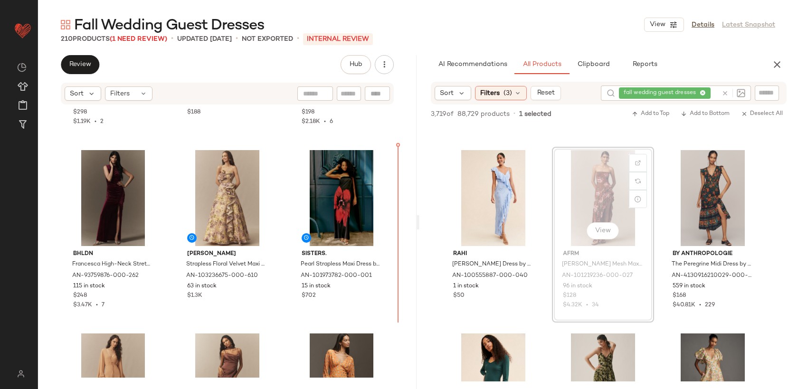
scroll to position [1983, 0]
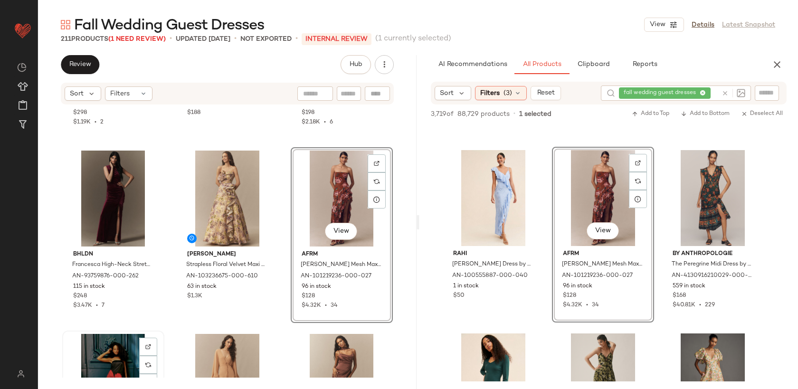
click at [102, 350] on div "View" at bounding box center [113, 382] width 95 height 96
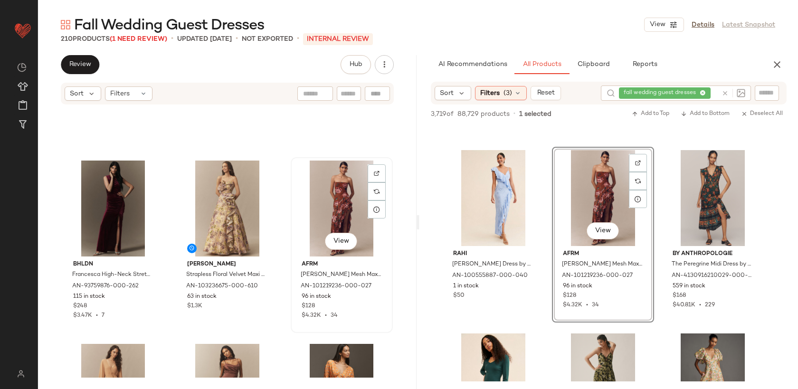
scroll to position [2157, 0]
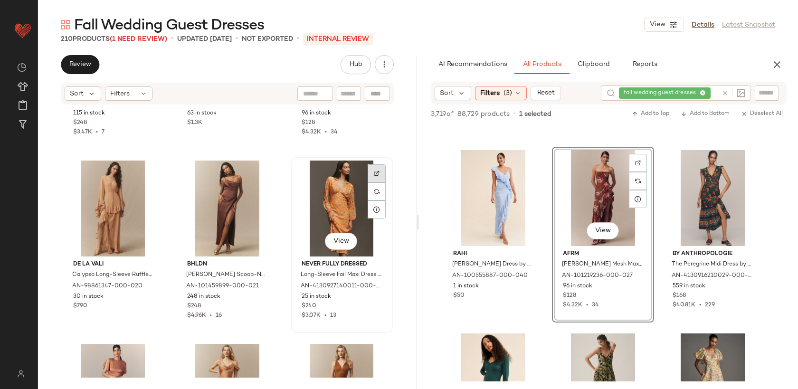
click at [375, 169] on div at bounding box center [376, 173] width 18 height 18
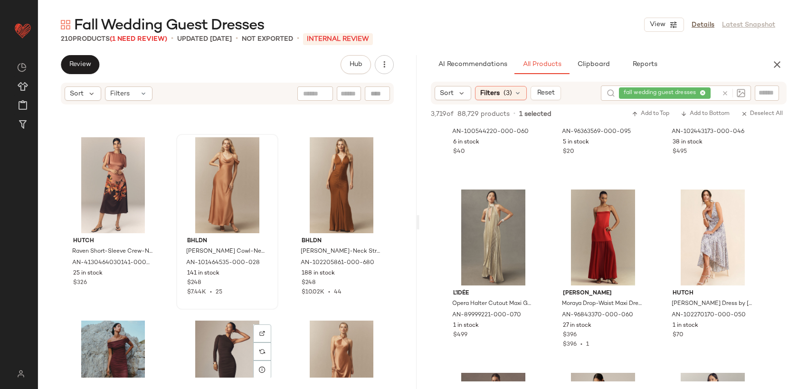
scroll to position [2360, 0]
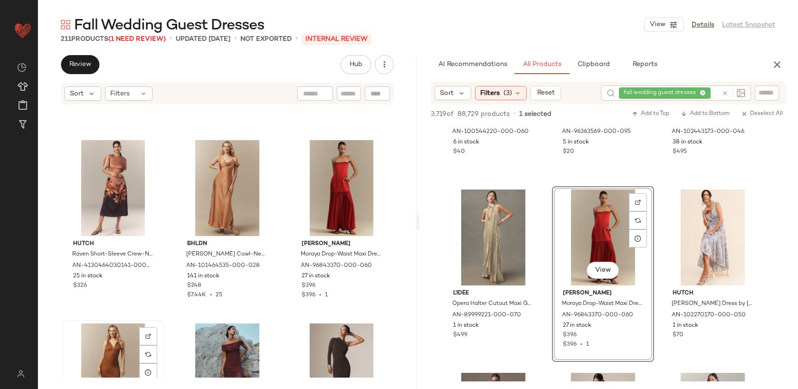
click at [101, 346] on div "View" at bounding box center [113, 371] width 95 height 96
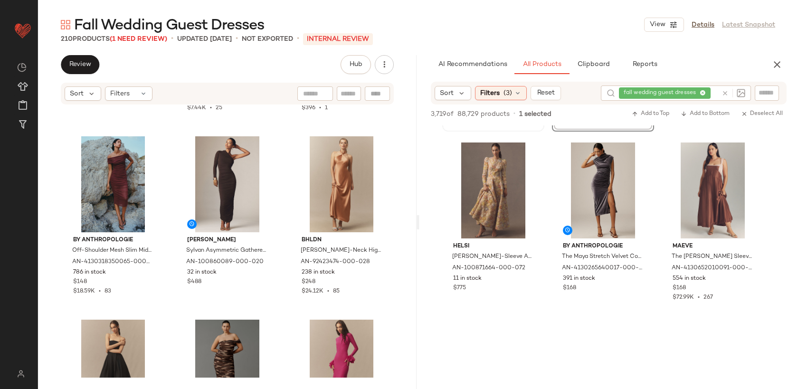
scroll to position [7875, 0]
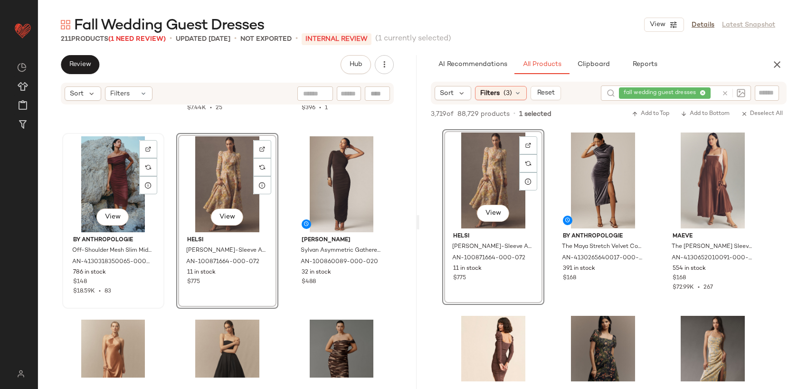
click at [113, 181] on div "View" at bounding box center [113, 184] width 95 height 96
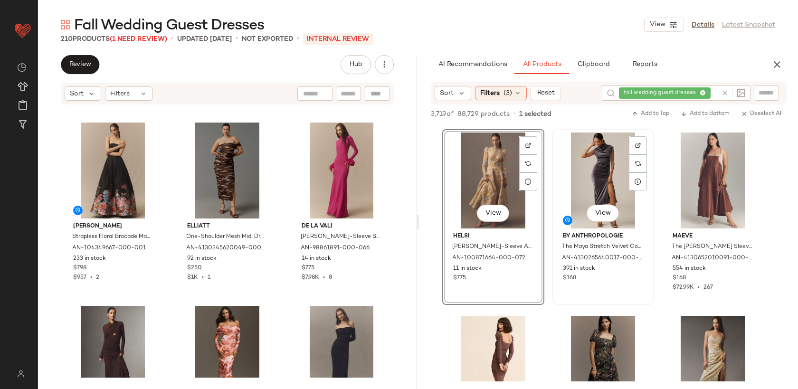
scroll to position [8032, 0]
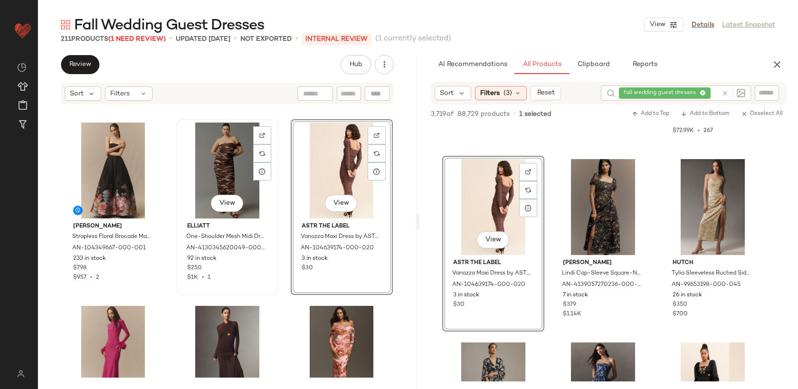
click at [224, 168] on div "View" at bounding box center [226, 170] width 95 height 96
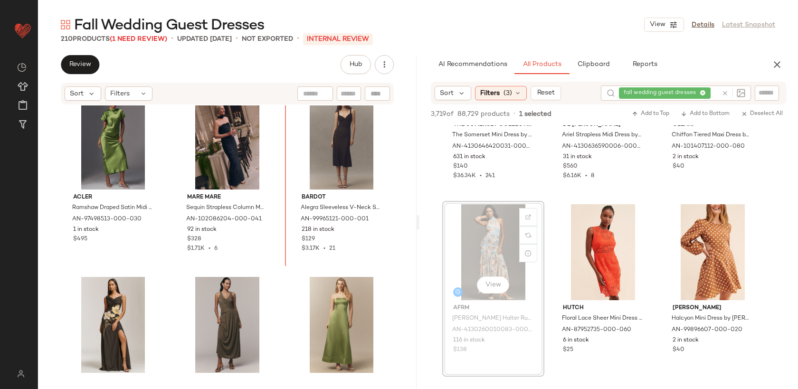
scroll to position [4214, 0]
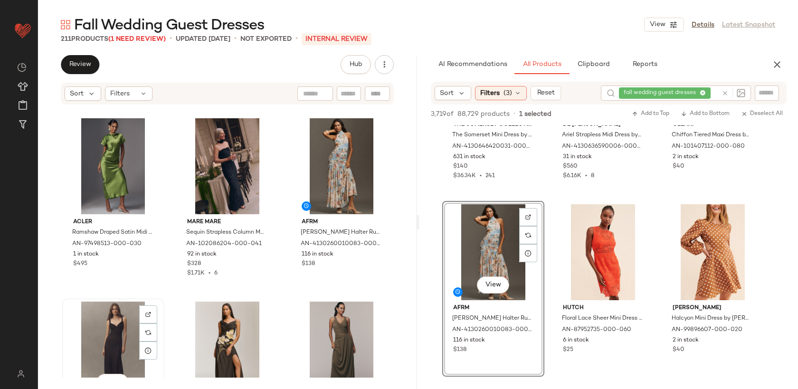
click at [106, 335] on div "View" at bounding box center [113, 349] width 95 height 96
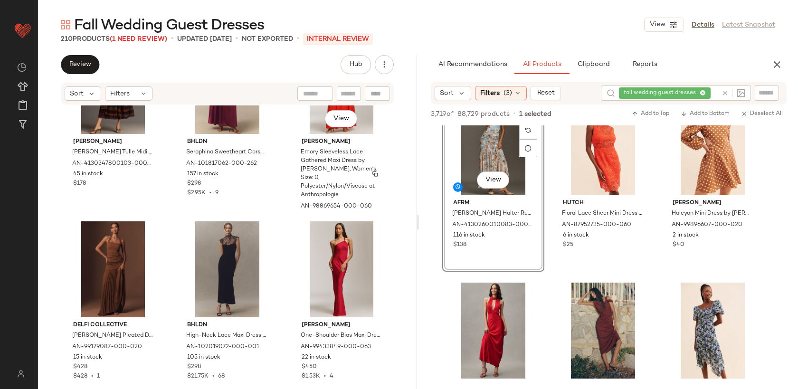
scroll to position [5761, 0]
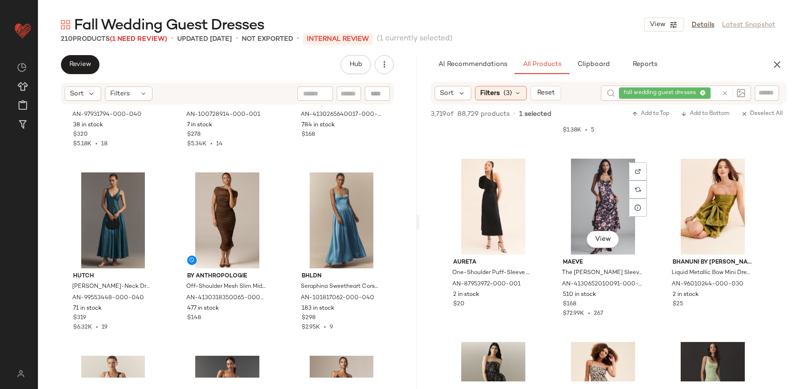
scroll to position [11630, 0]
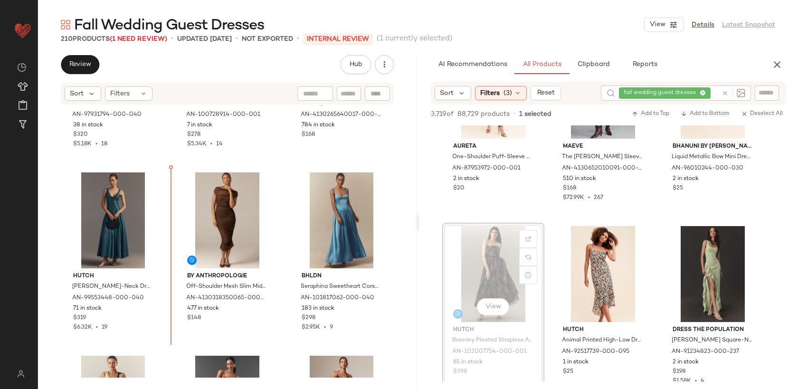
drag, startPoint x: 503, startPoint y: 285, endPoint x: 493, endPoint y: 285, distance: 9.5
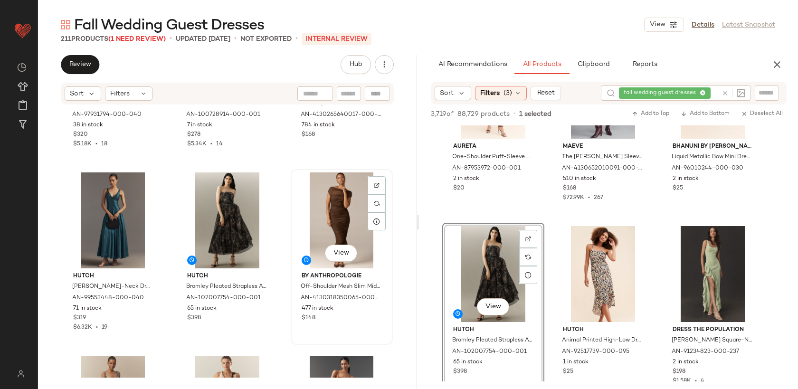
click at [323, 210] on div "View" at bounding box center [341, 220] width 95 height 96
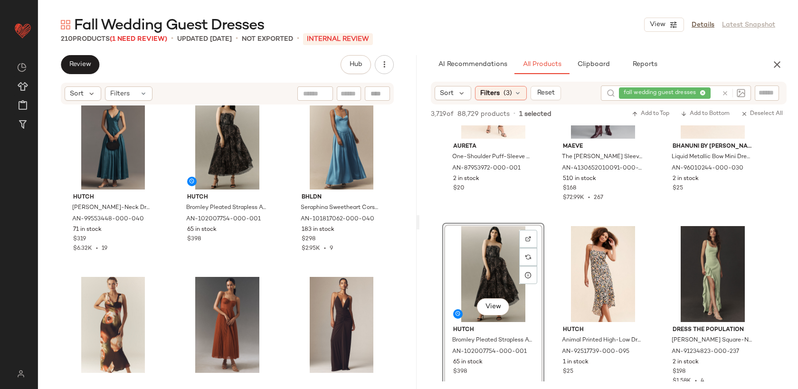
scroll to position [7345, 0]
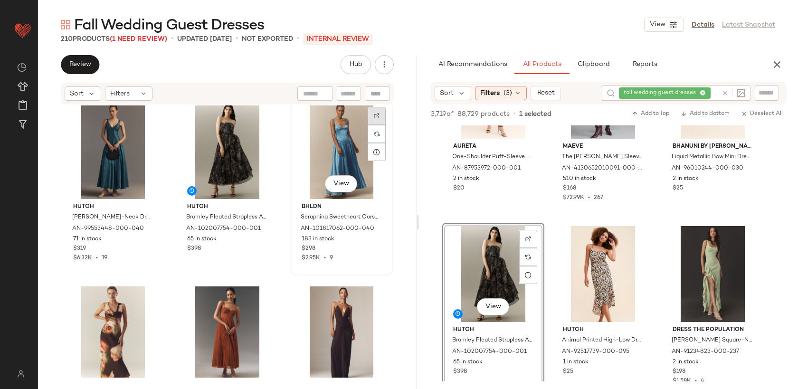
click at [374, 114] on img at bounding box center [377, 116] width 6 height 6
